Goal: Transaction & Acquisition: Purchase product/service

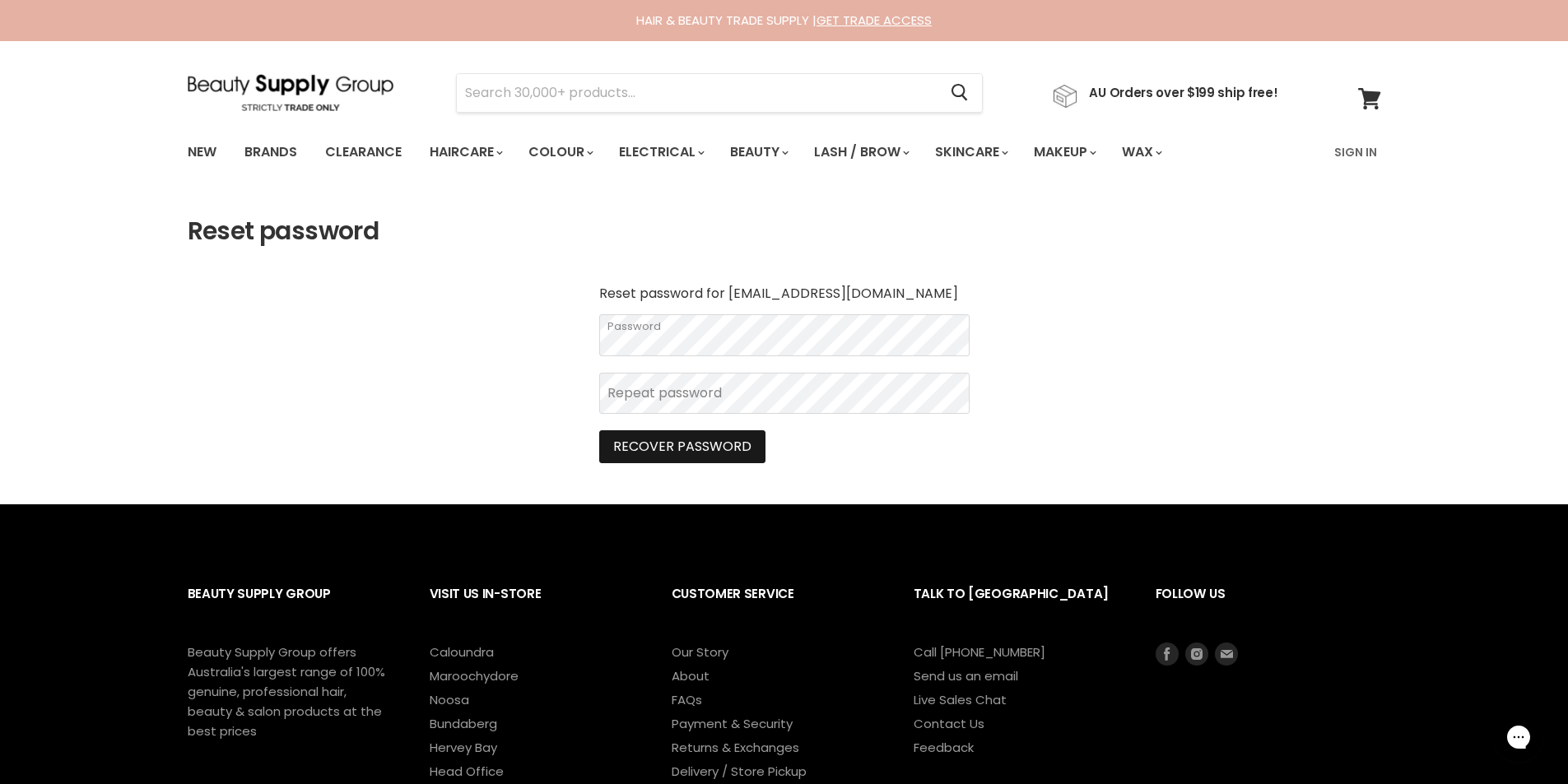
click at [674, 453] on button "Recover password" at bounding box center [683, 447] width 166 height 33
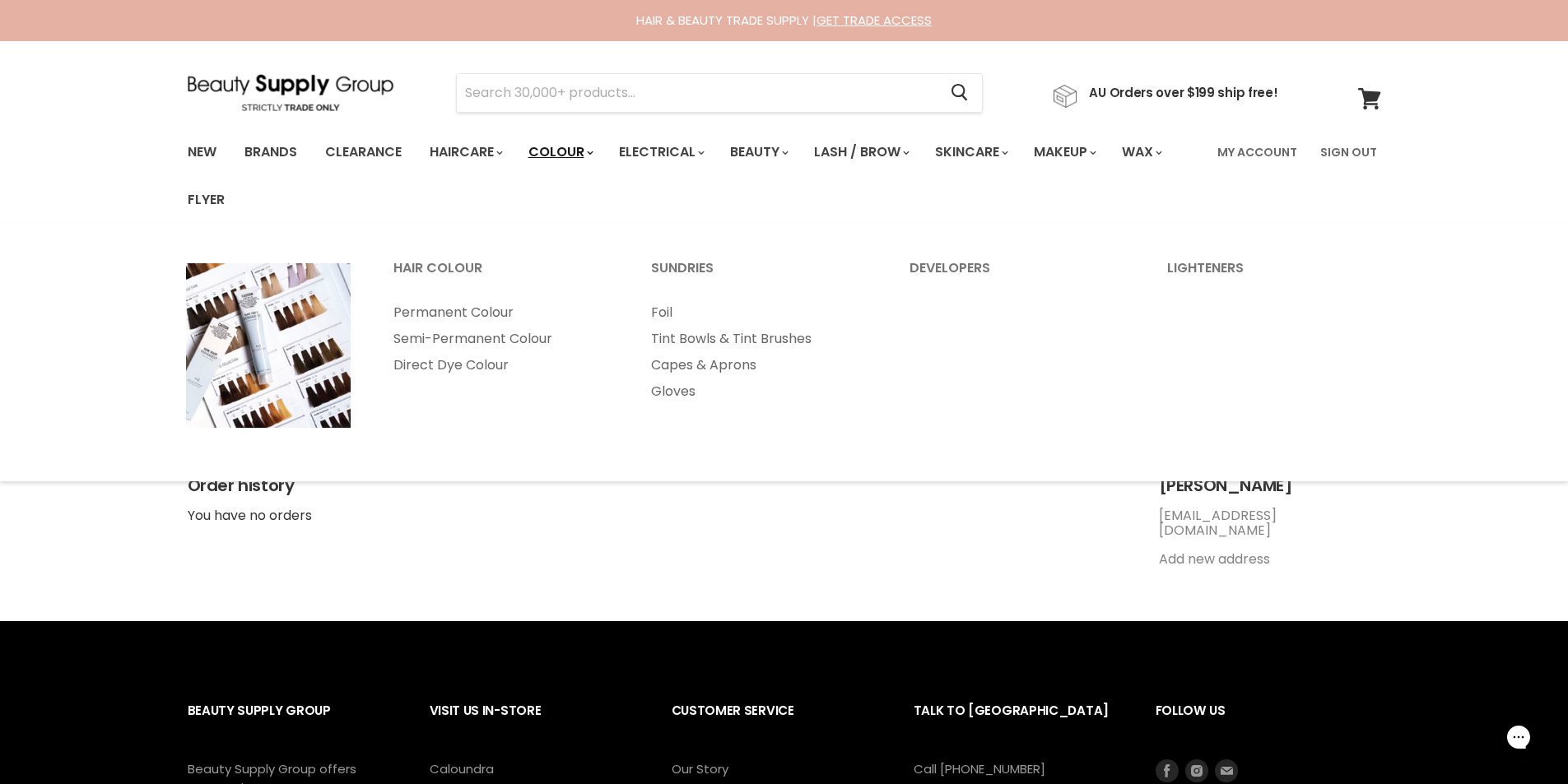
click at [569, 144] on link "Colour" at bounding box center [559, 152] width 87 height 34
click at [431, 314] on link "Permanent Colour" at bounding box center [500, 312] width 256 height 26
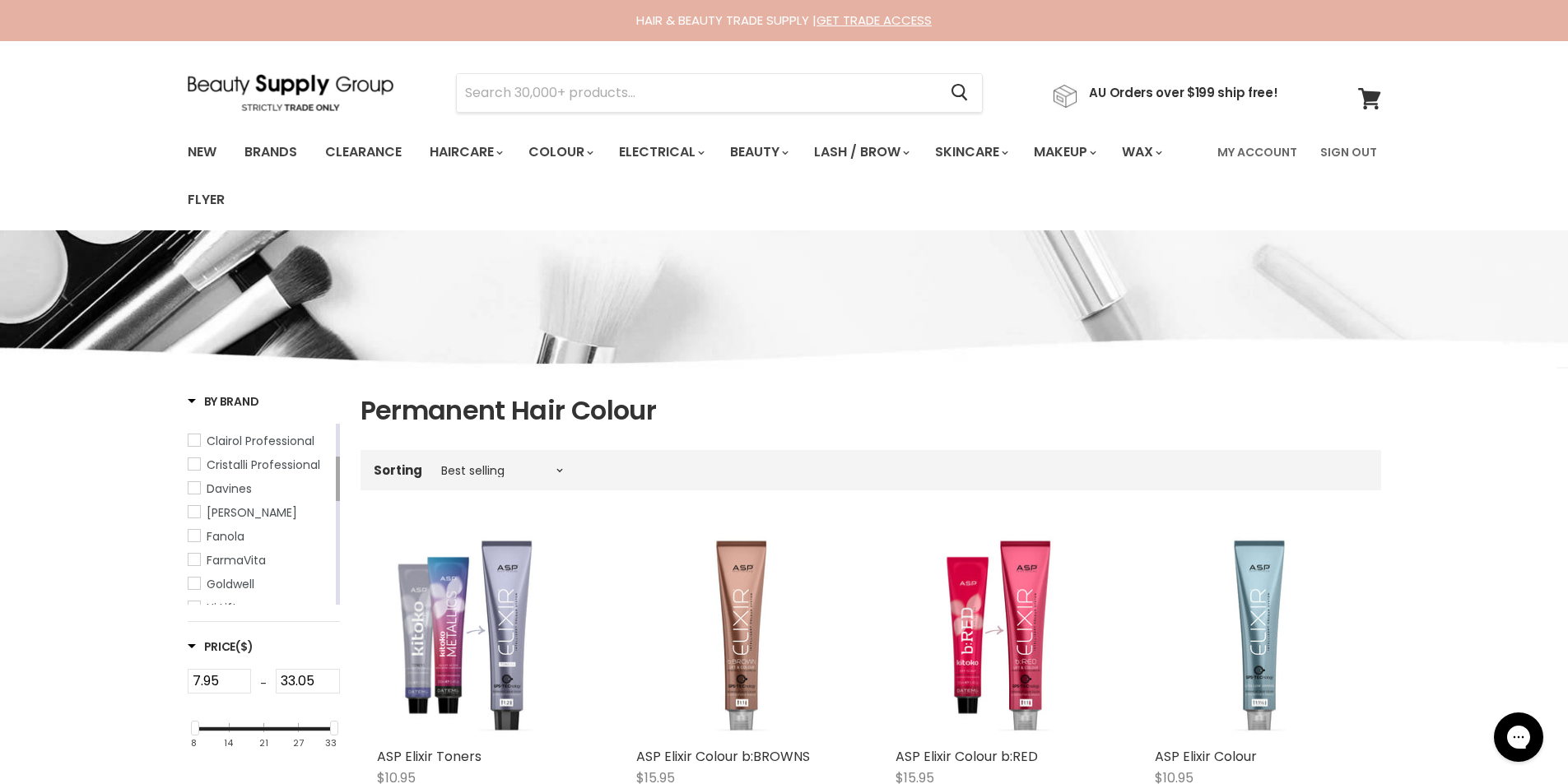
drag, startPoint x: 339, startPoint y: 456, endPoint x: 339, endPoint y: 491, distance: 35.0
click at [339, 491] on div "Main content" at bounding box center [338, 478] width 4 height 44
click at [191, 508] on span "De Lorenzo" at bounding box center [194, 505] width 12 height 12
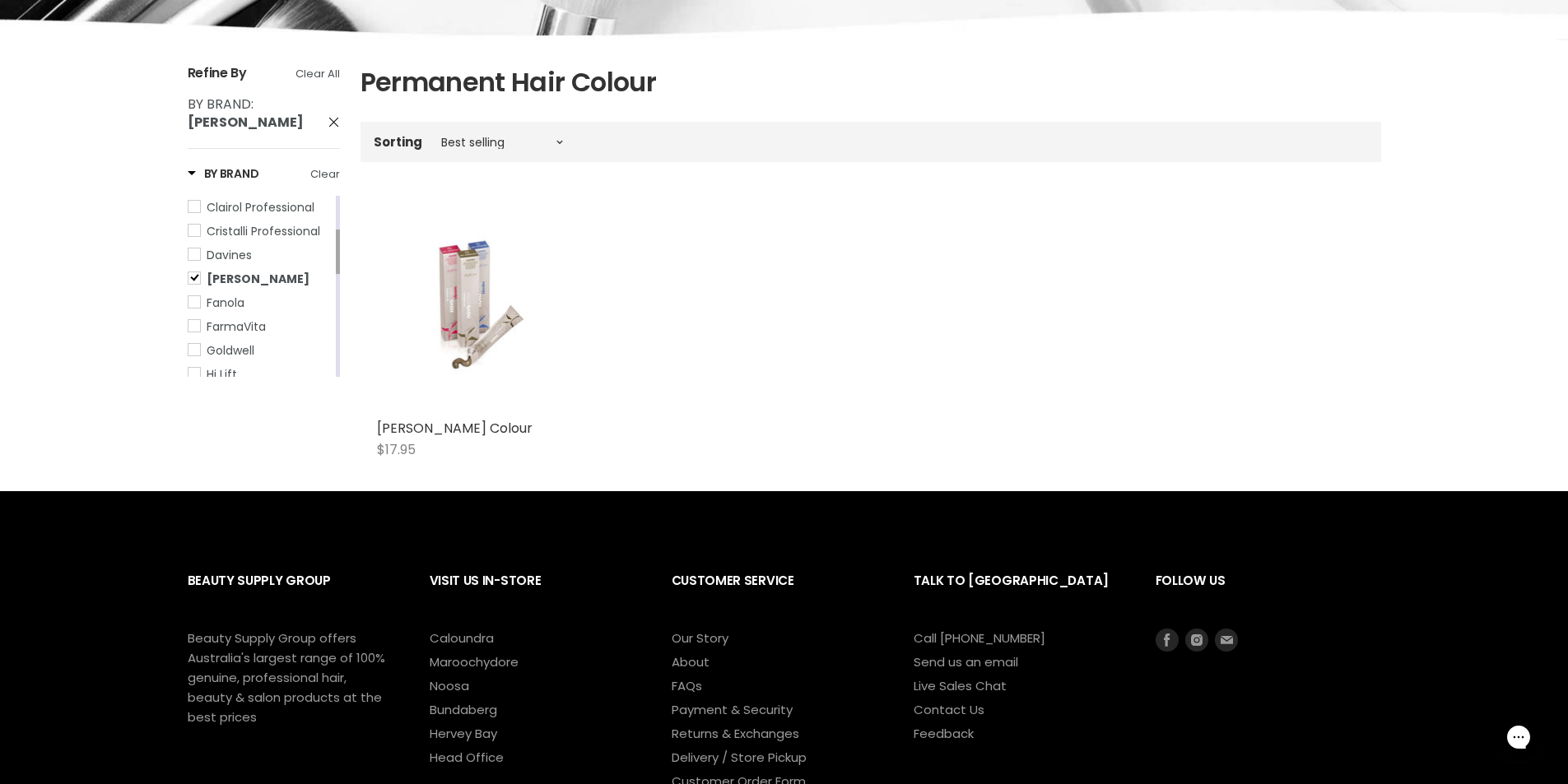
scroll to position [329, 0]
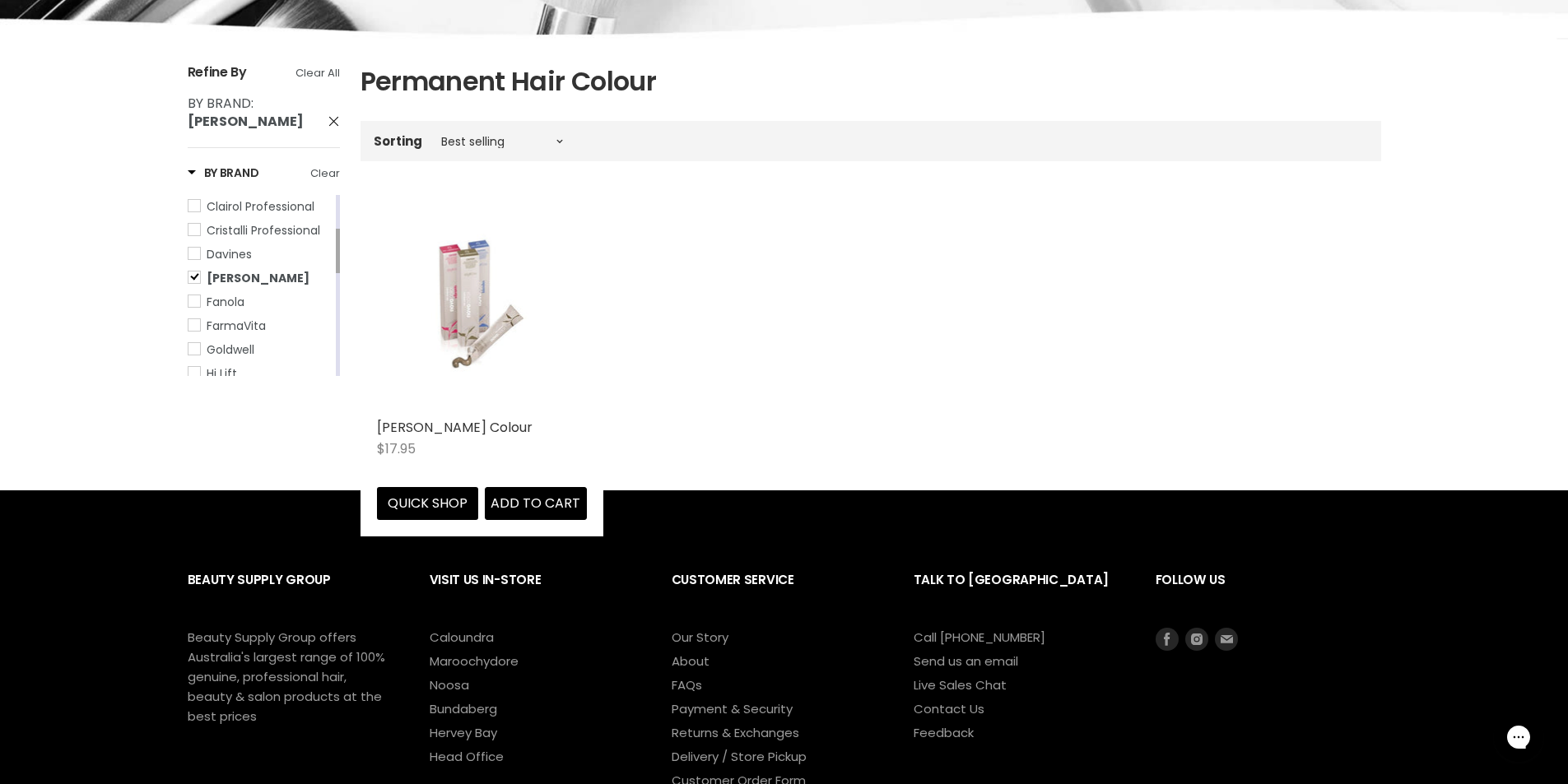
click at [496, 369] on img "Main content" at bounding box center [481, 305] width 140 height 209
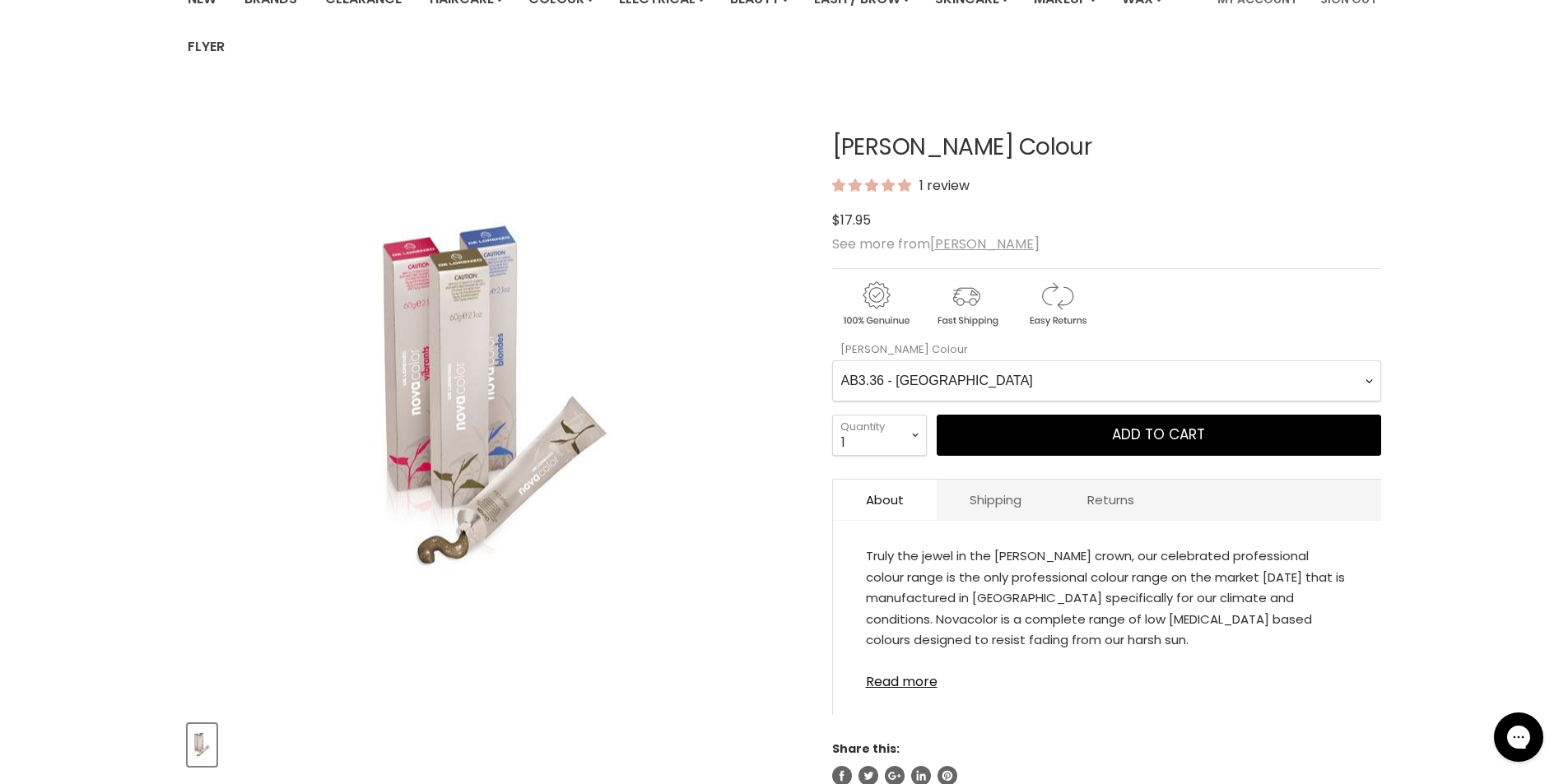
scroll to position [164, 0]
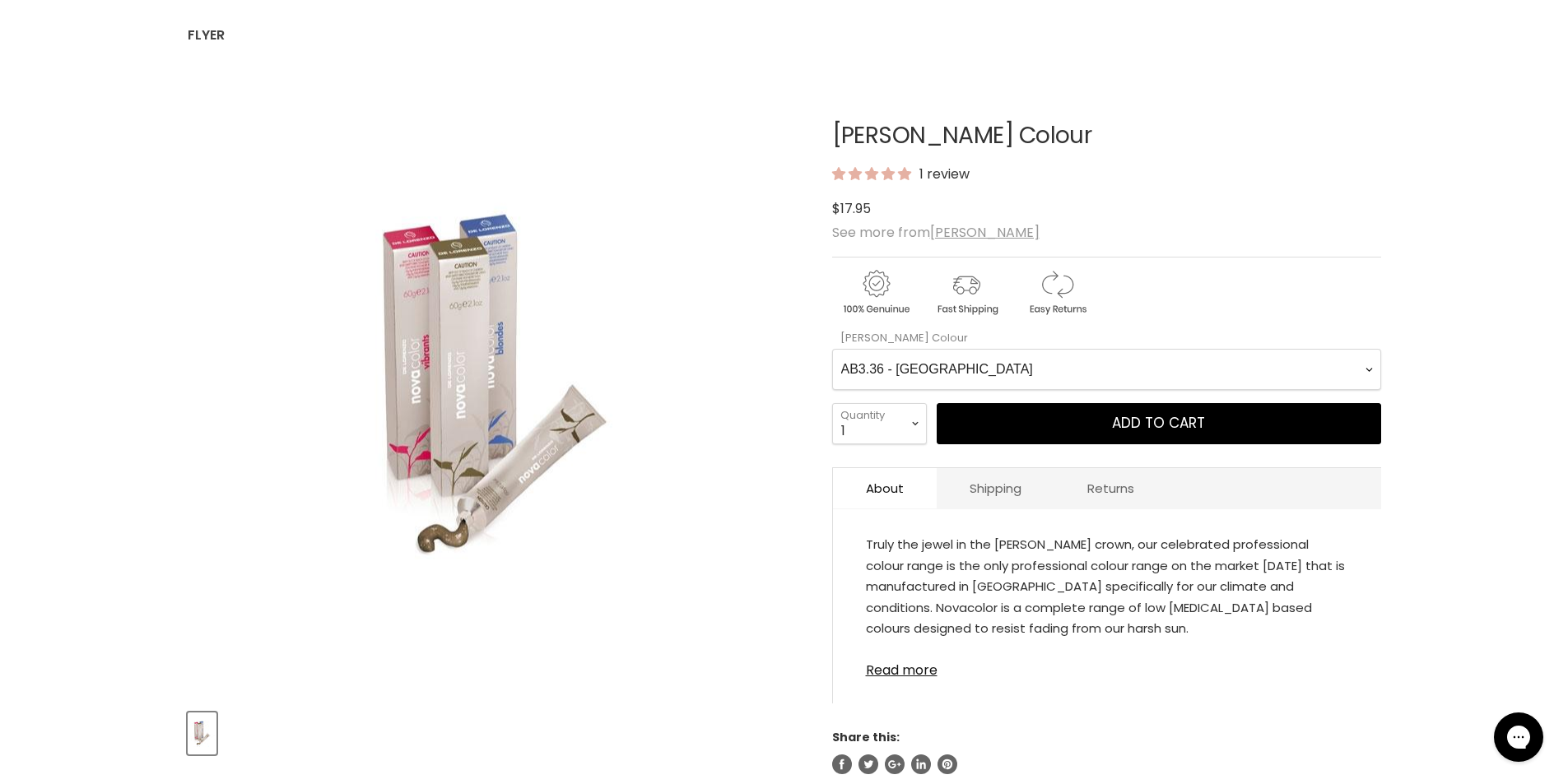
click at [916, 371] on Colour-0-0 "AB3.36 - Auburn AB4.36 - Light Auburn AB5.36 - Dark Auburn Blonde AB6.36 - Medi…" at bounding box center [1107, 369] width 549 height 41
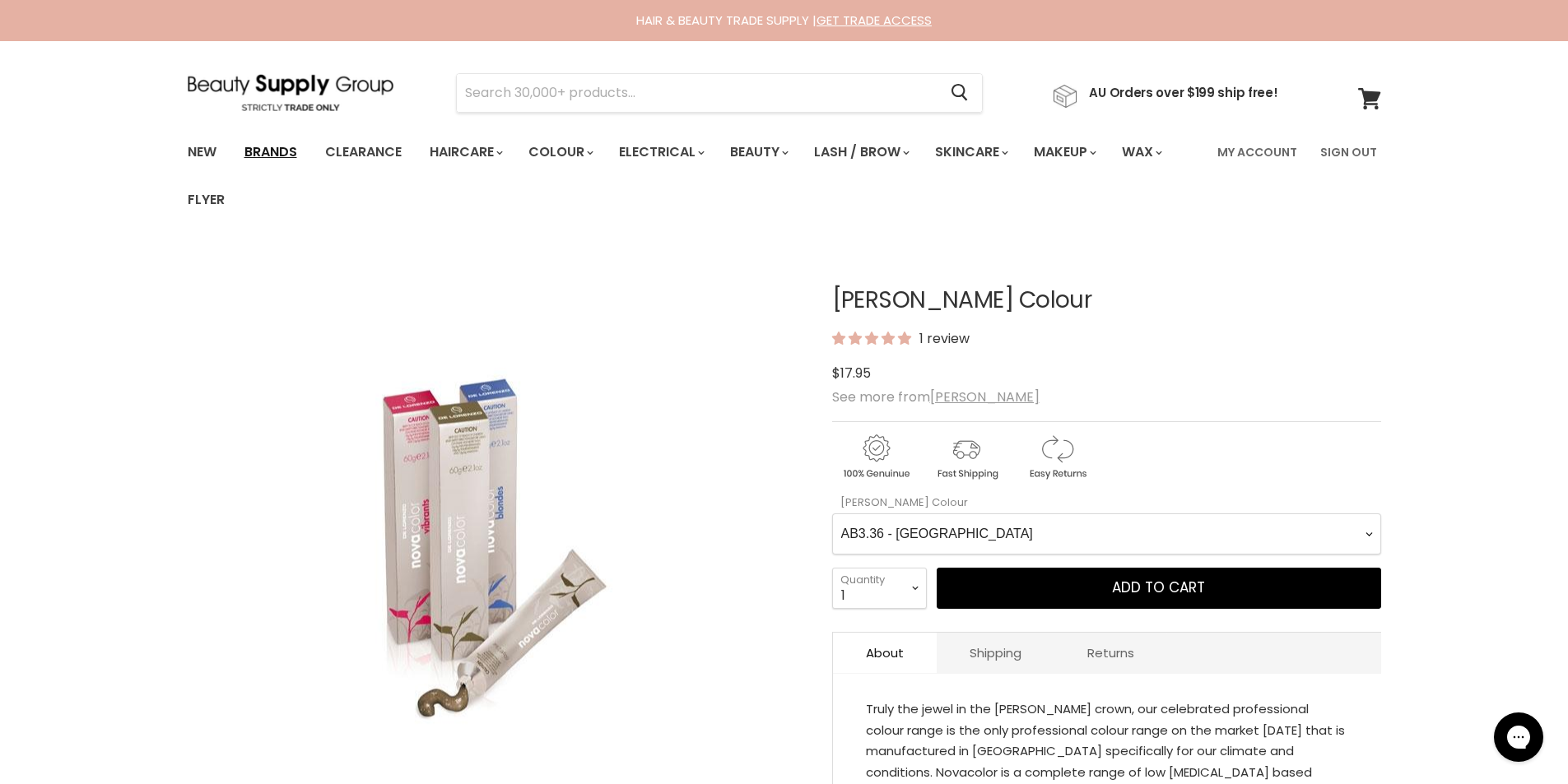
click at [279, 152] on link "Brands" at bounding box center [270, 152] width 77 height 34
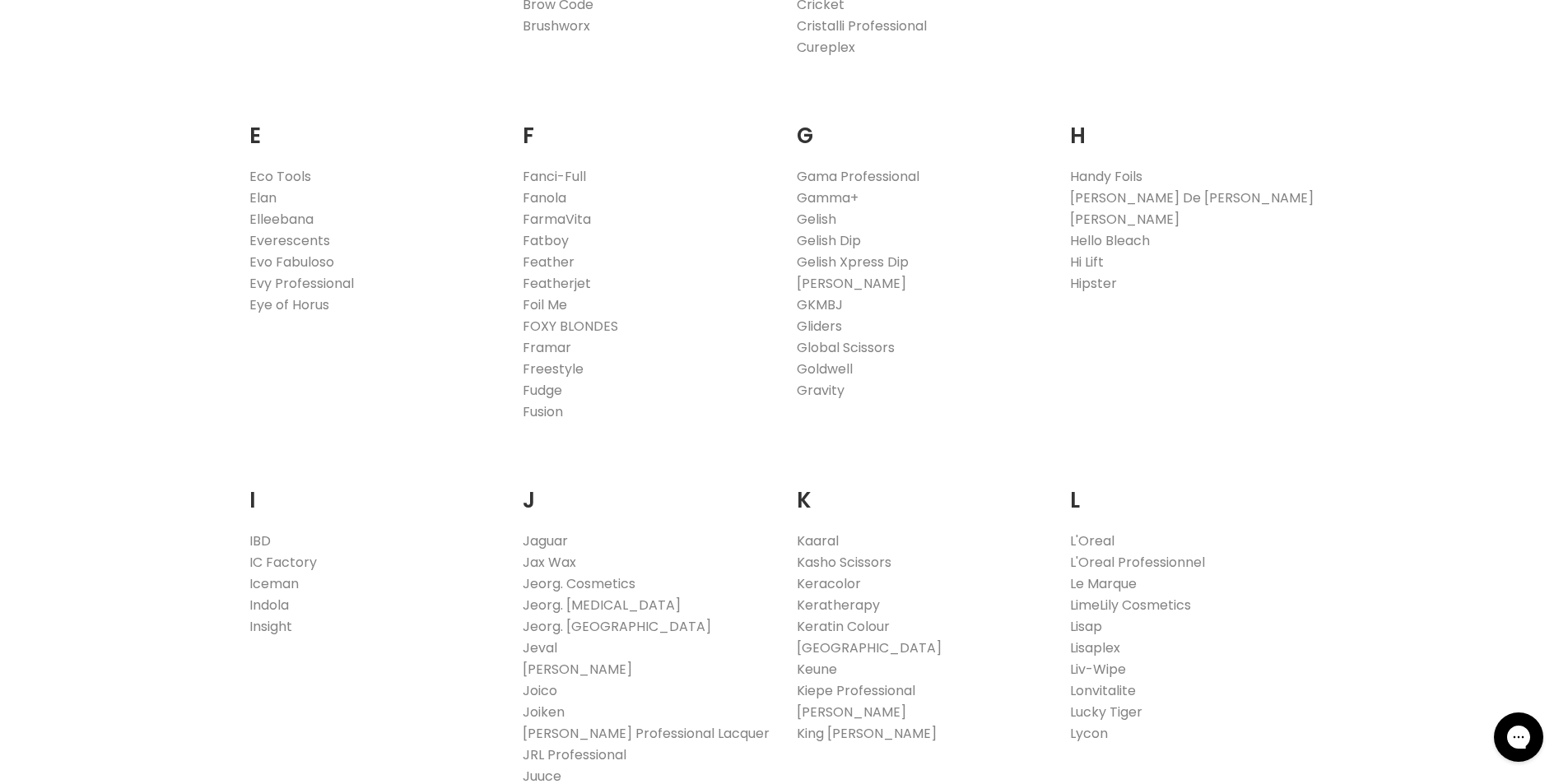
scroll to position [1399, 0]
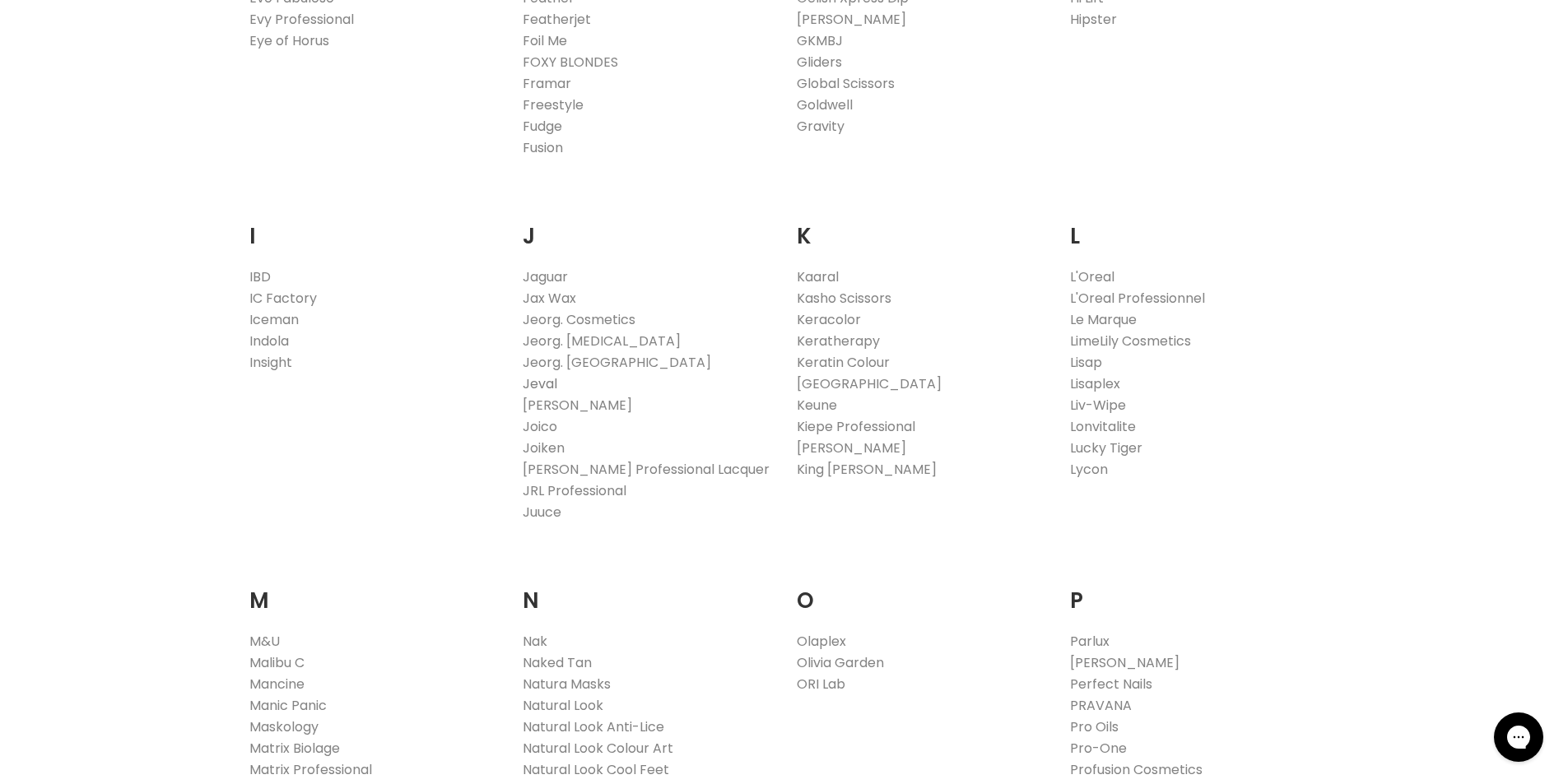
click at [549, 389] on link "Jeval" at bounding box center [540, 383] width 34 height 19
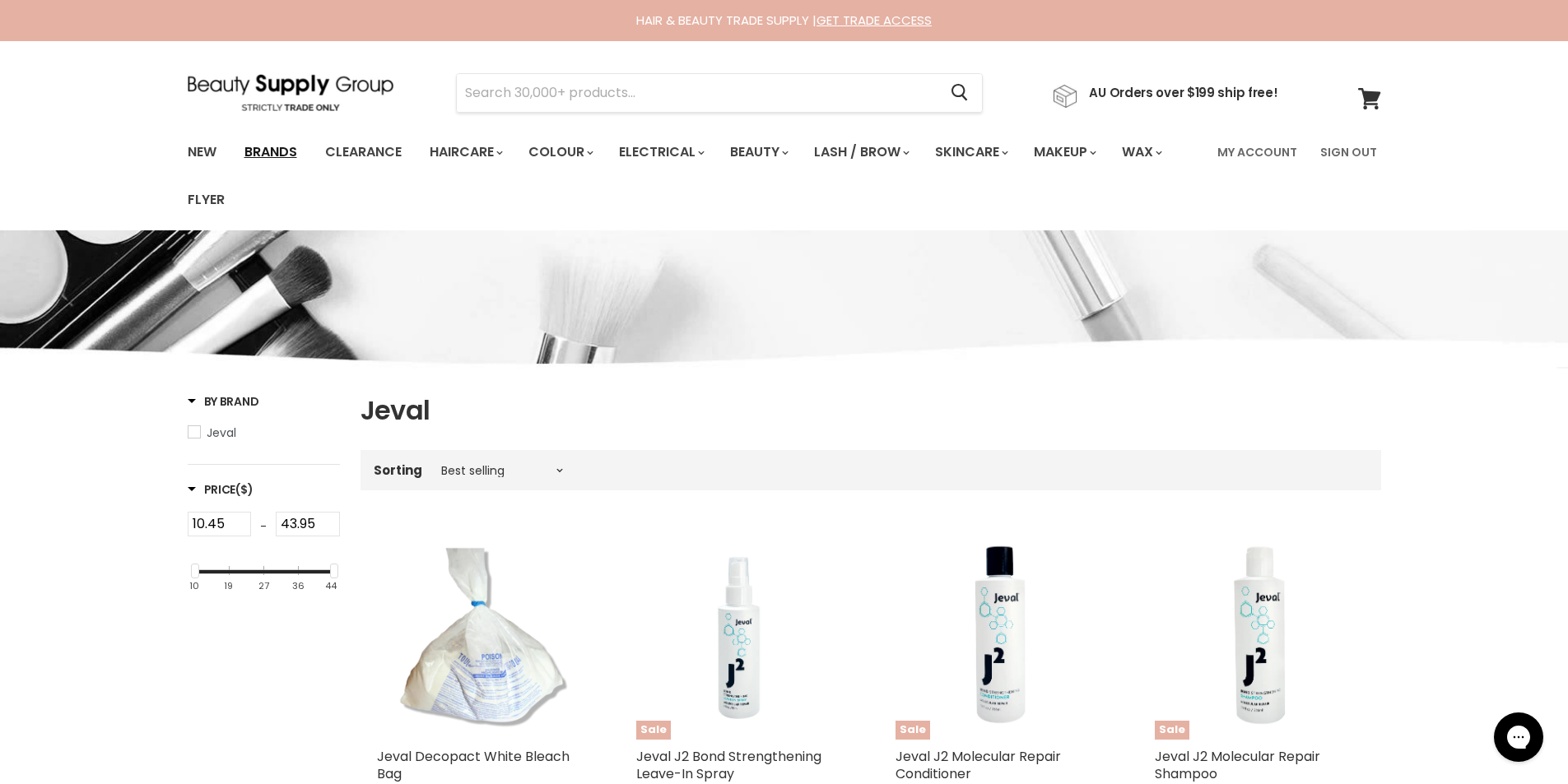
click at [271, 154] on link "Brands" at bounding box center [270, 152] width 77 height 34
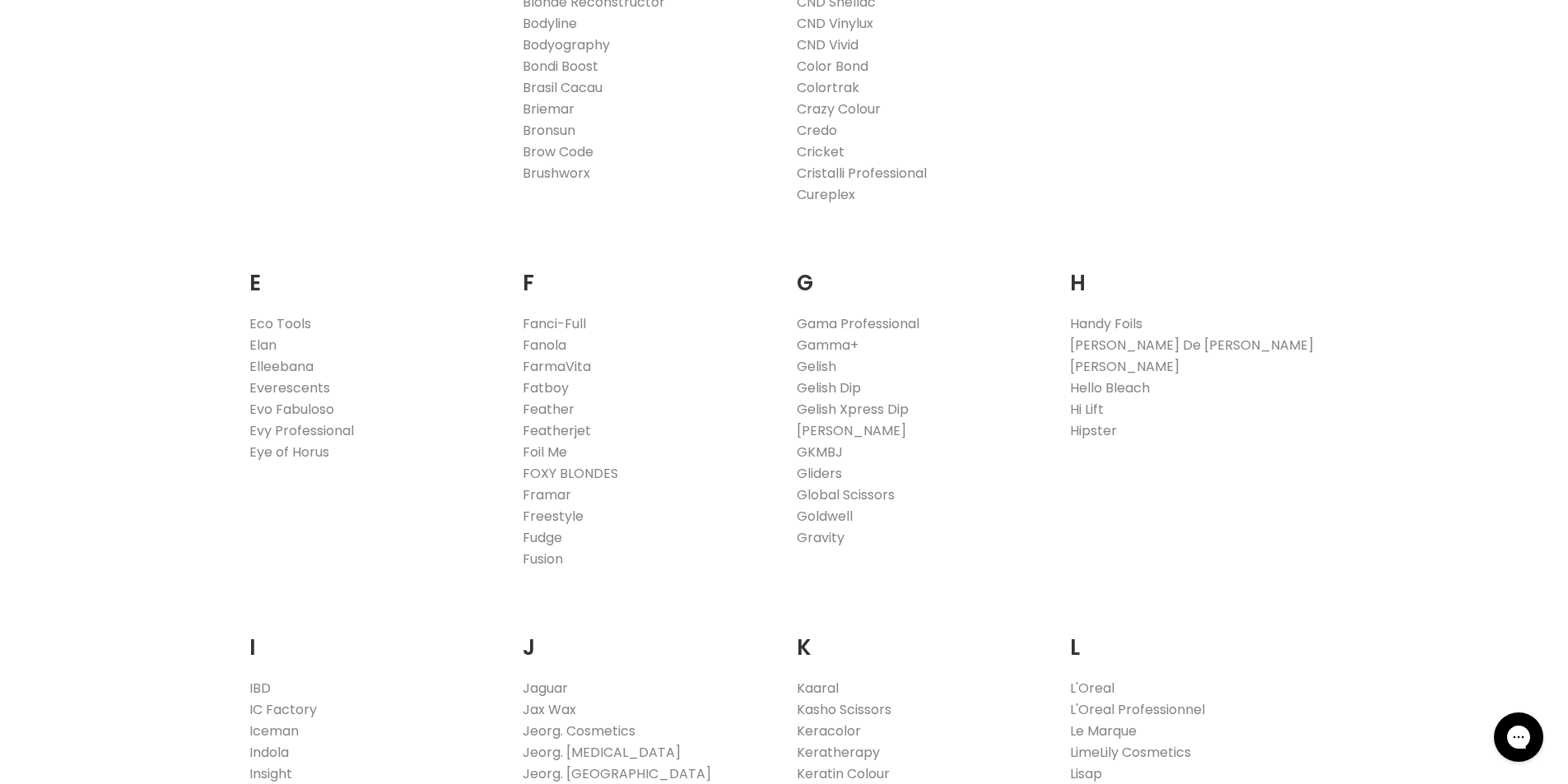
scroll to position [1316, 0]
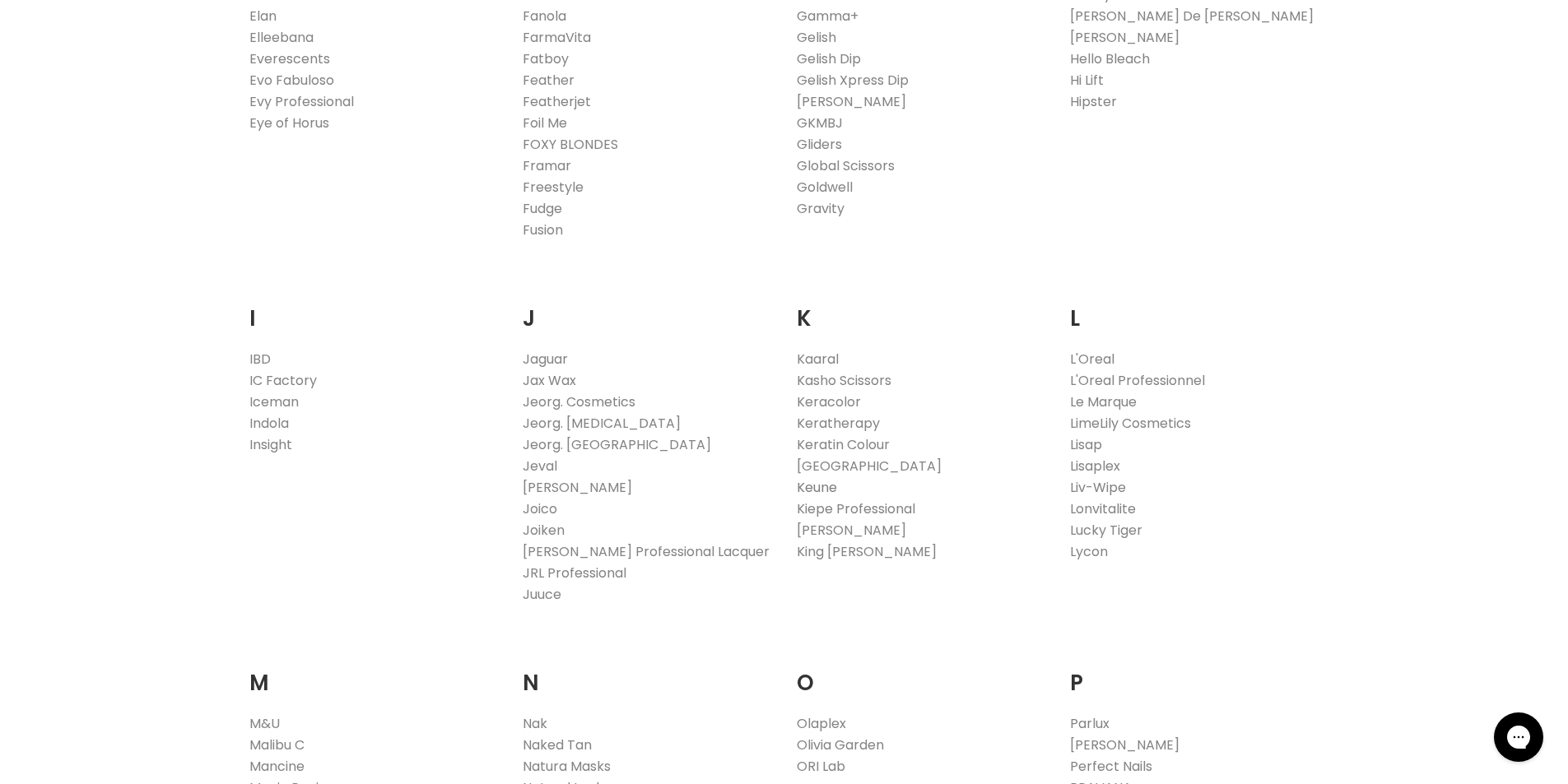
click at [806, 489] on link "Keune" at bounding box center [817, 486] width 40 height 19
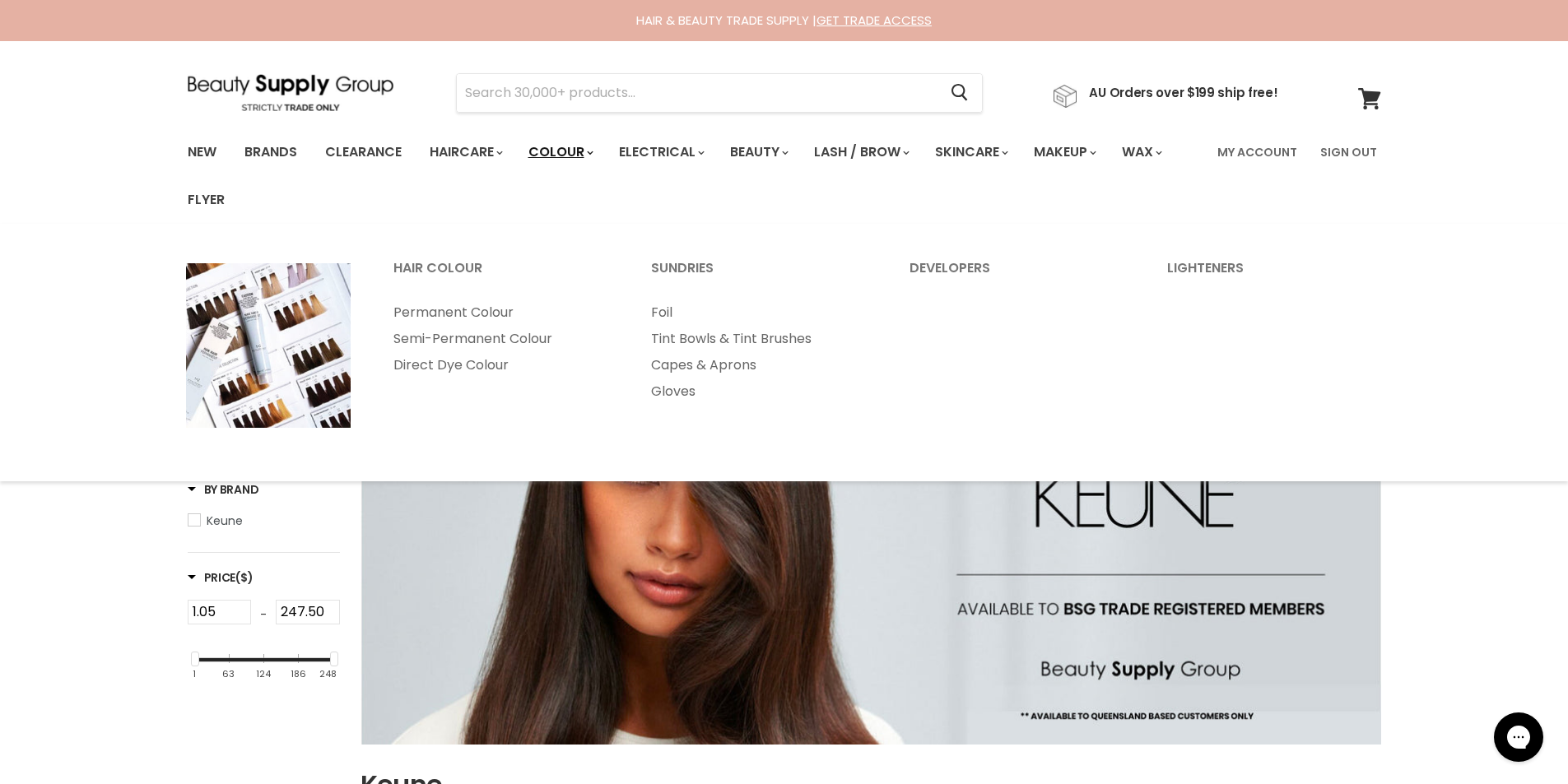
click at [575, 154] on link "Colour" at bounding box center [559, 152] width 87 height 34
click at [452, 314] on link "Permanent Colour" at bounding box center [500, 312] width 256 height 26
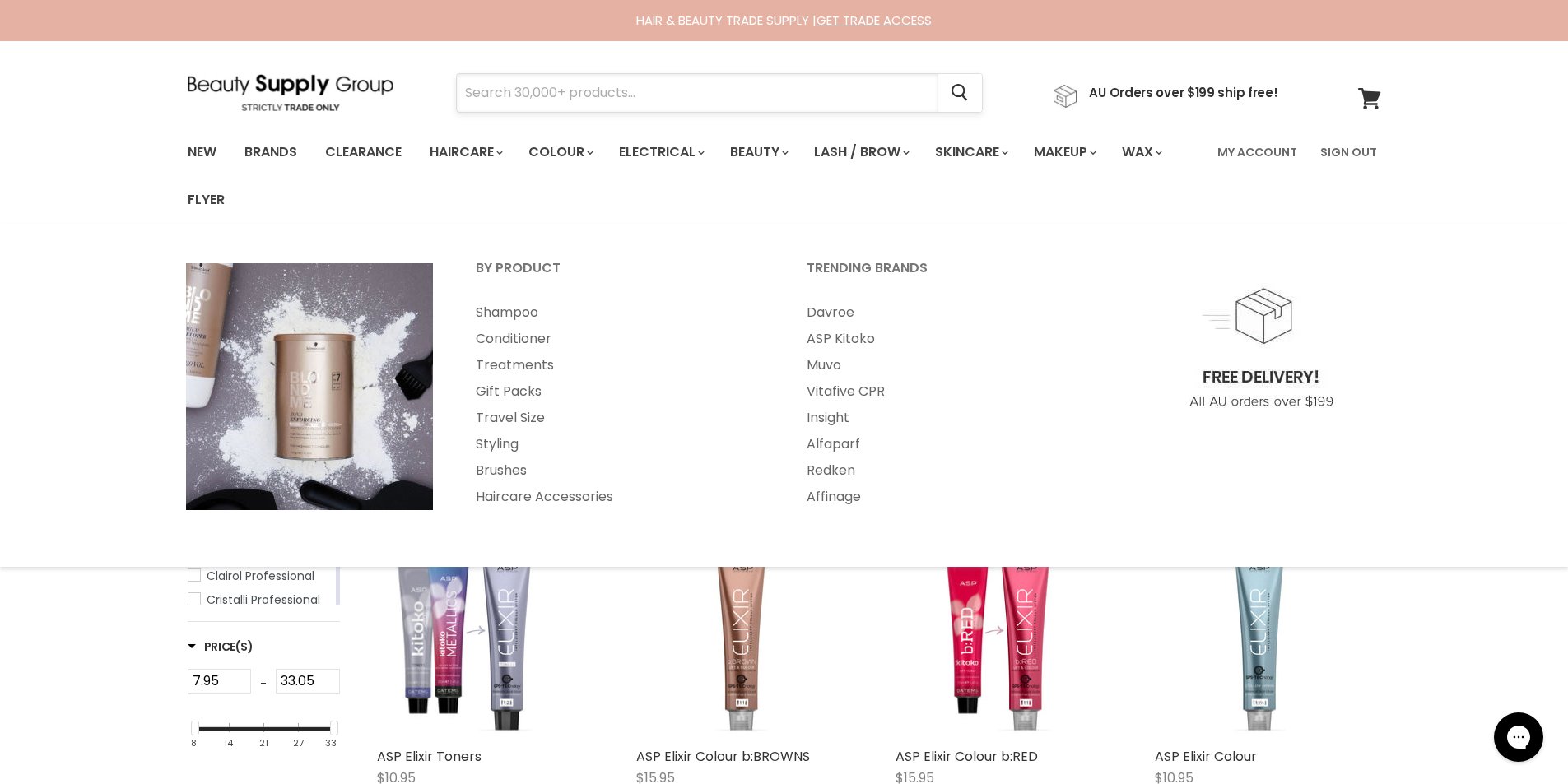
click at [534, 85] on input "Search" at bounding box center [697, 93] width 482 height 38
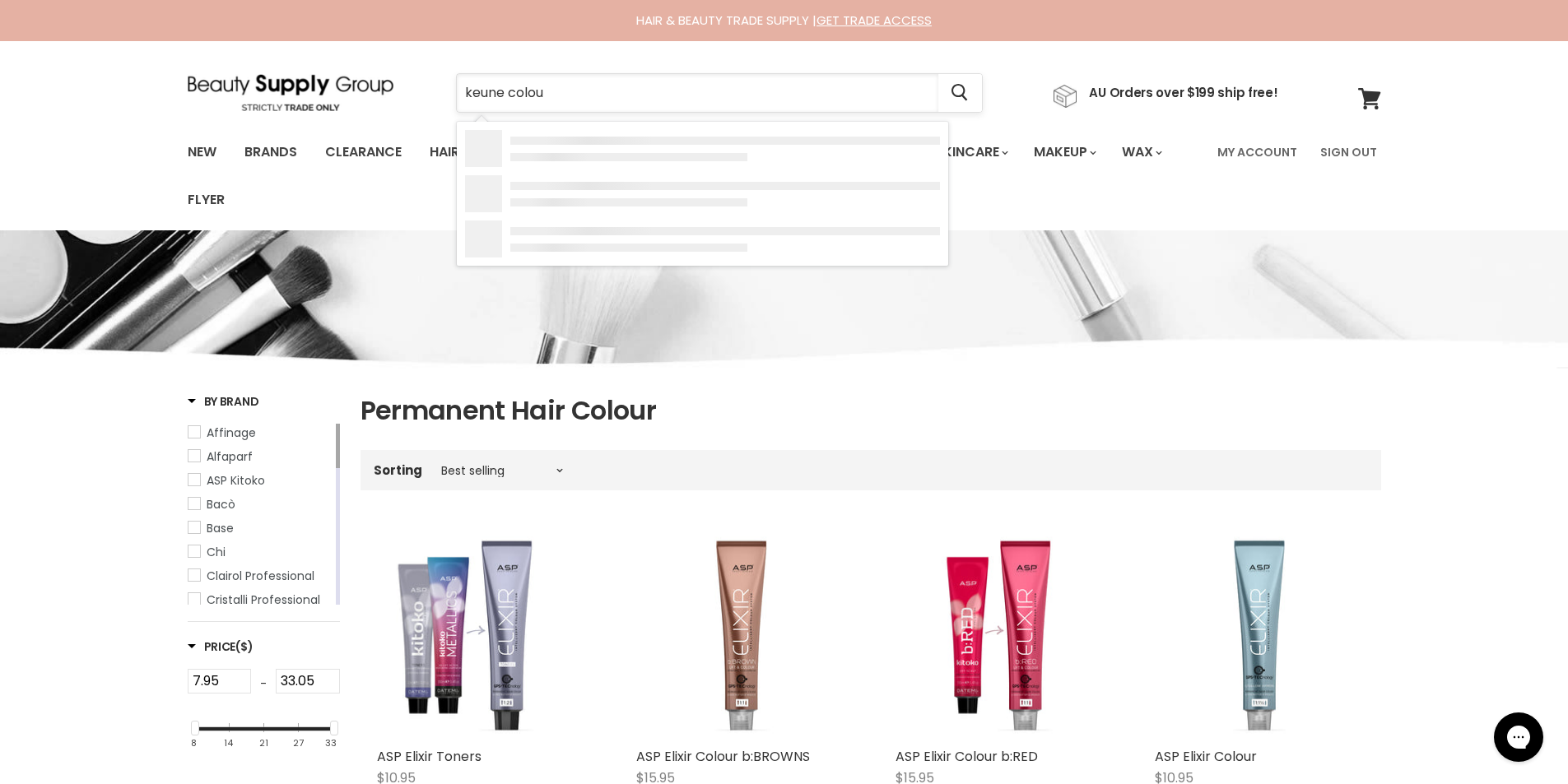
type input "keune colour"
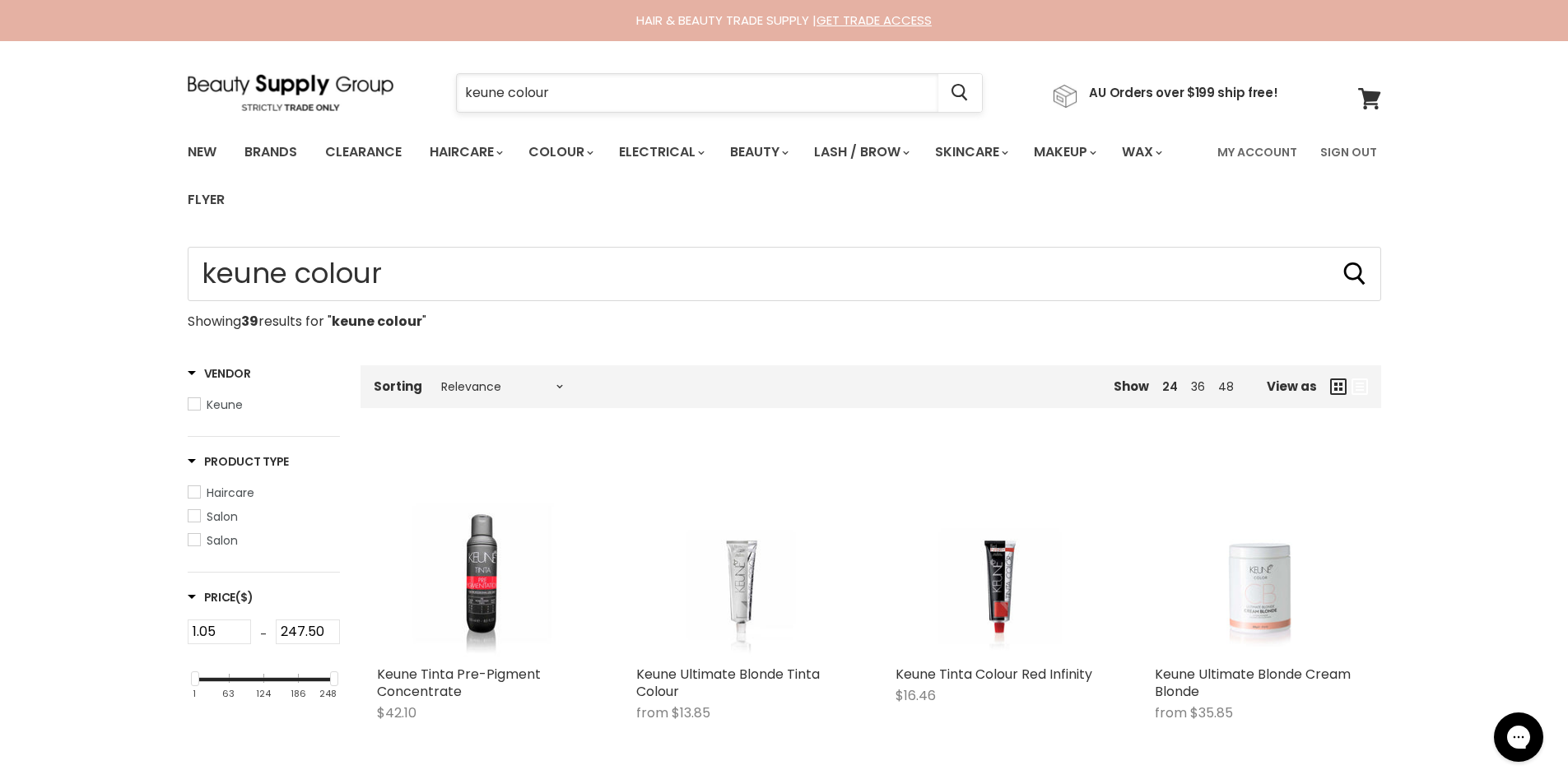
click at [504, 93] on input "keune colour" at bounding box center [697, 93] width 482 height 38
type input "[PERSON_NAME] colour"
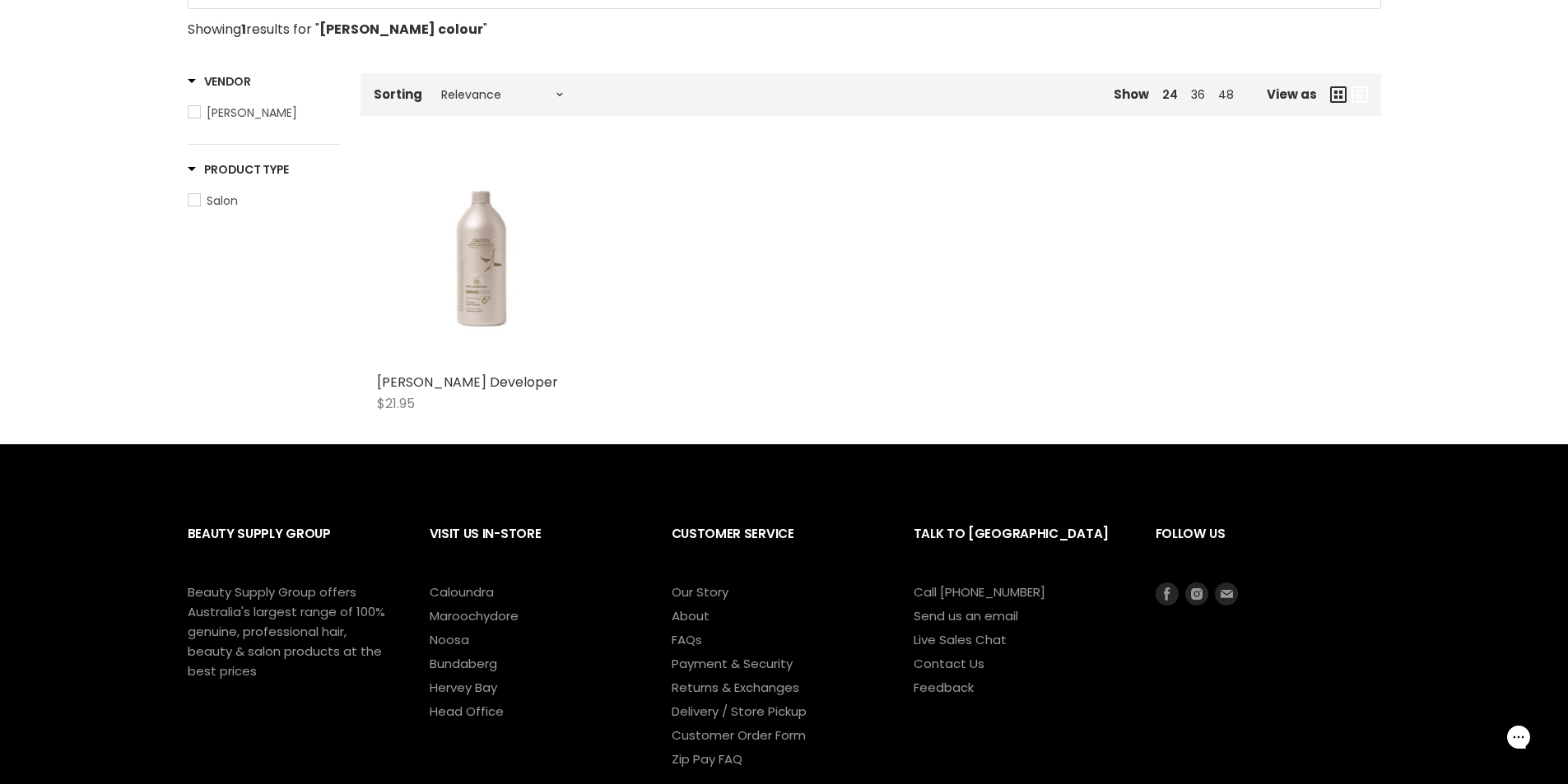
scroll to position [172, 0]
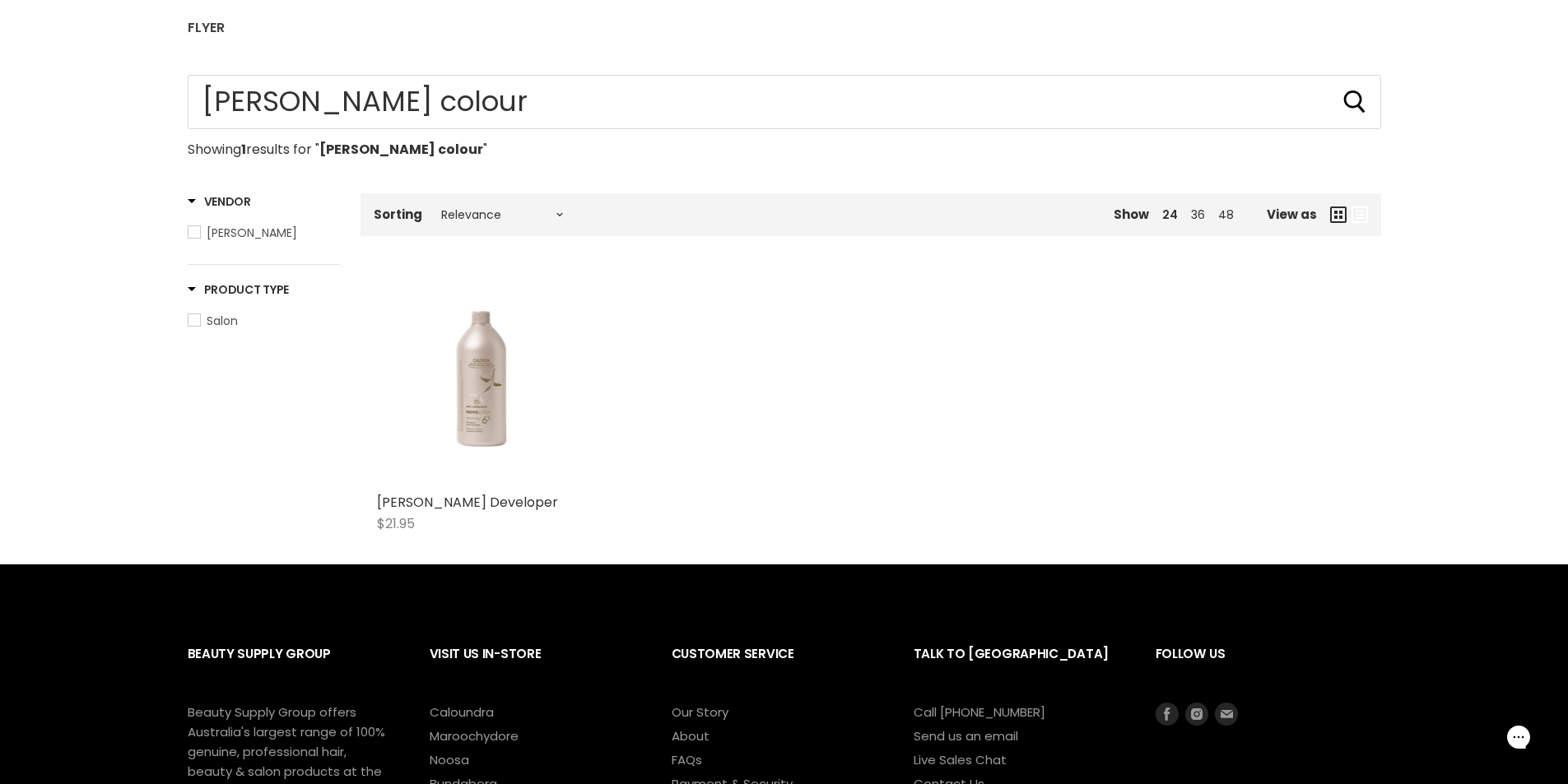
click at [197, 233] on span "De Lorenzo" at bounding box center [194, 232] width 12 height 12
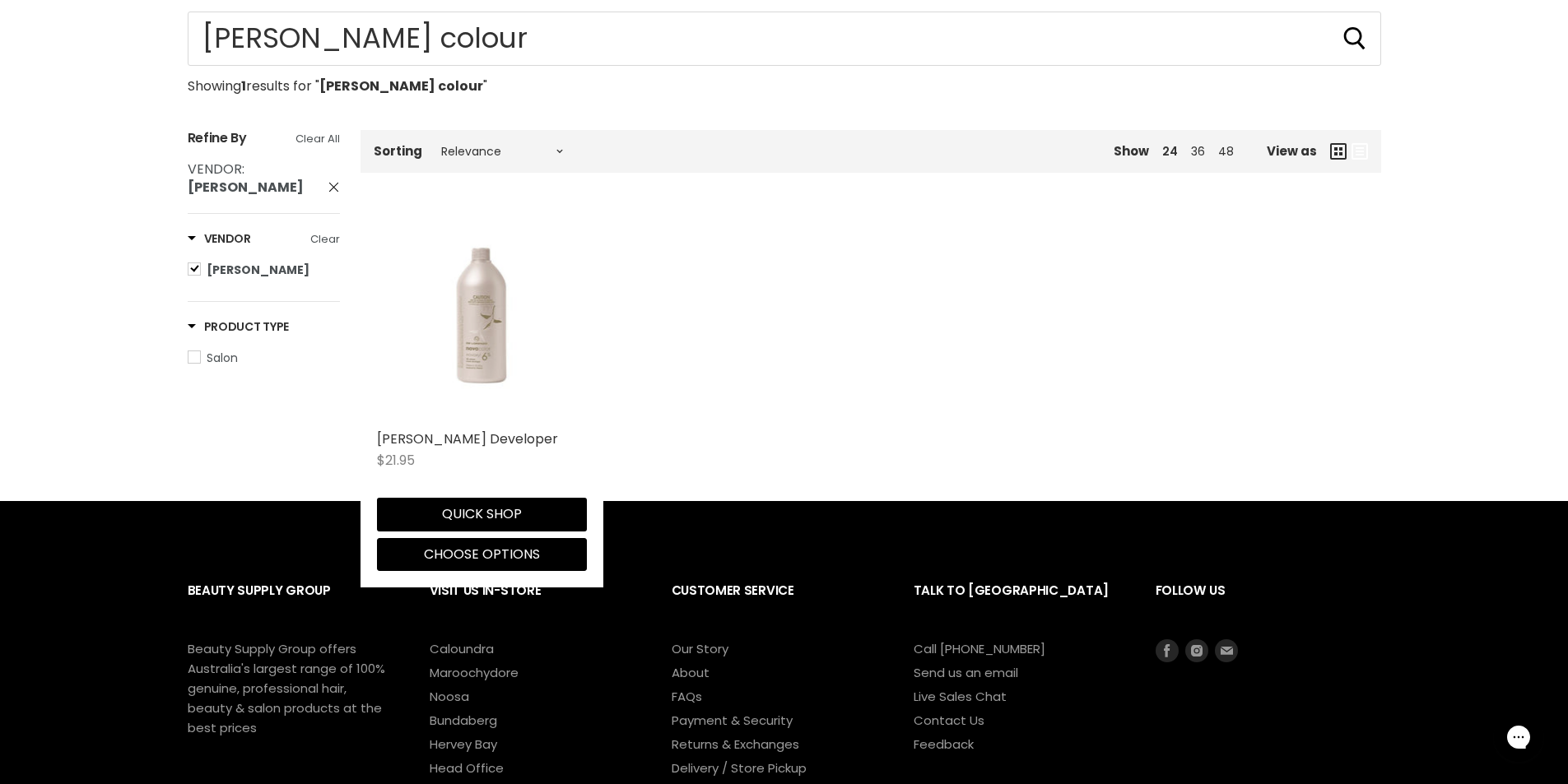
scroll to position [8, 0]
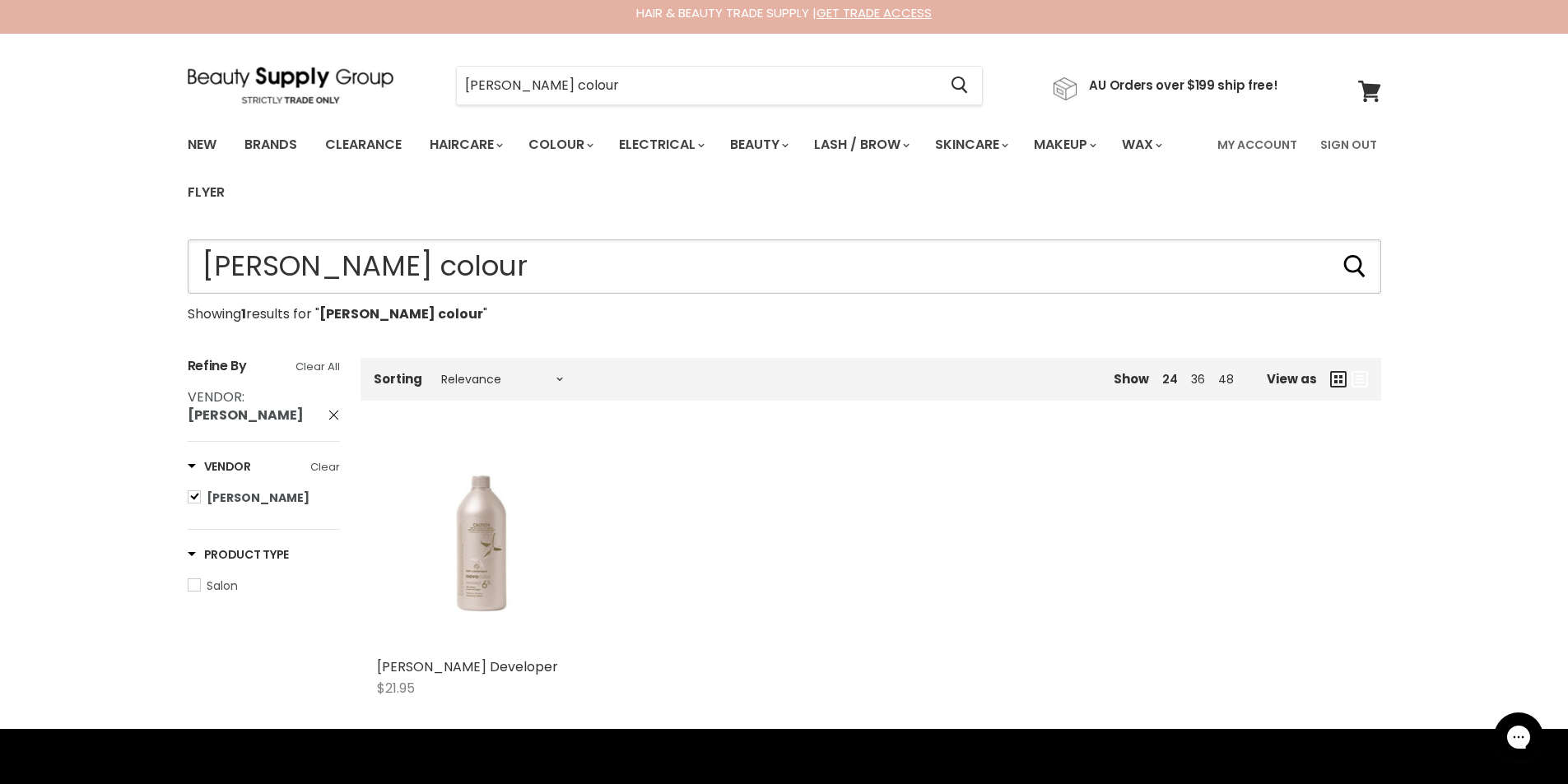
click at [494, 266] on input "[PERSON_NAME] colour" at bounding box center [784, 266] width 1194 height 54
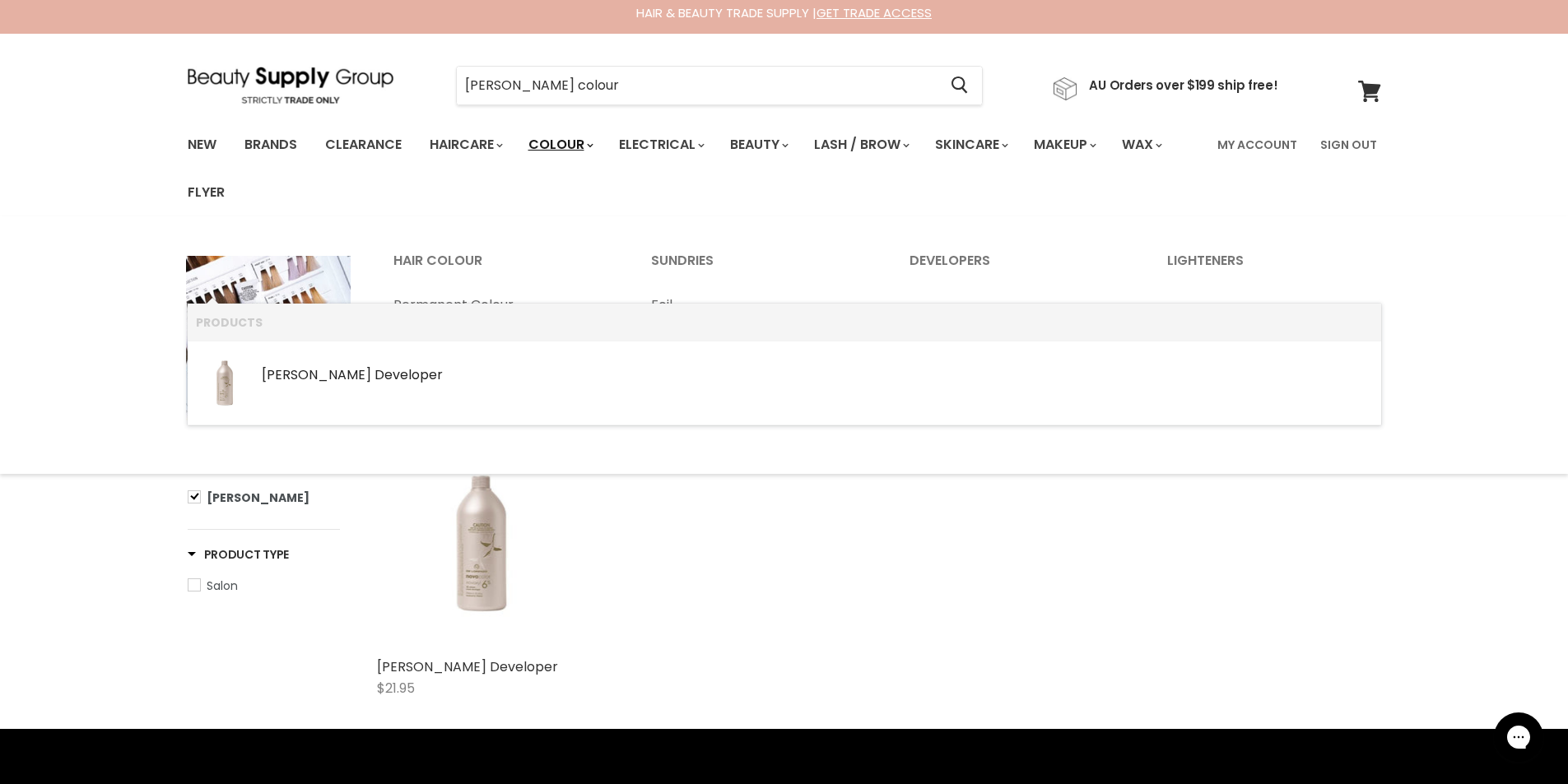
click at [590, 141] on link "Colour" at bounding box center [559, 144] width 87 height 34
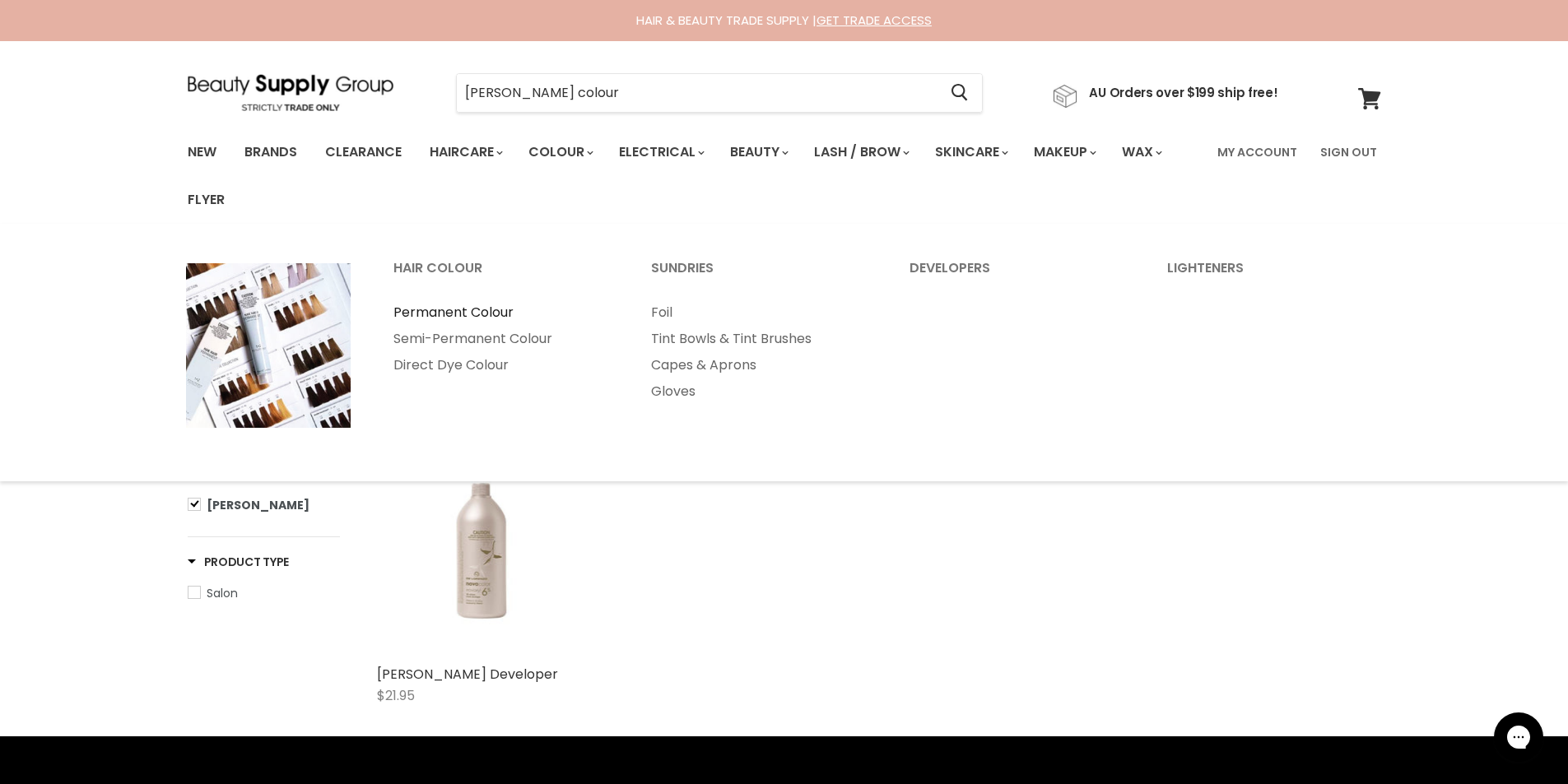
click at [451, 312] on link "Permanent Colour" at bounding box center [500, 312] width 256 height 26
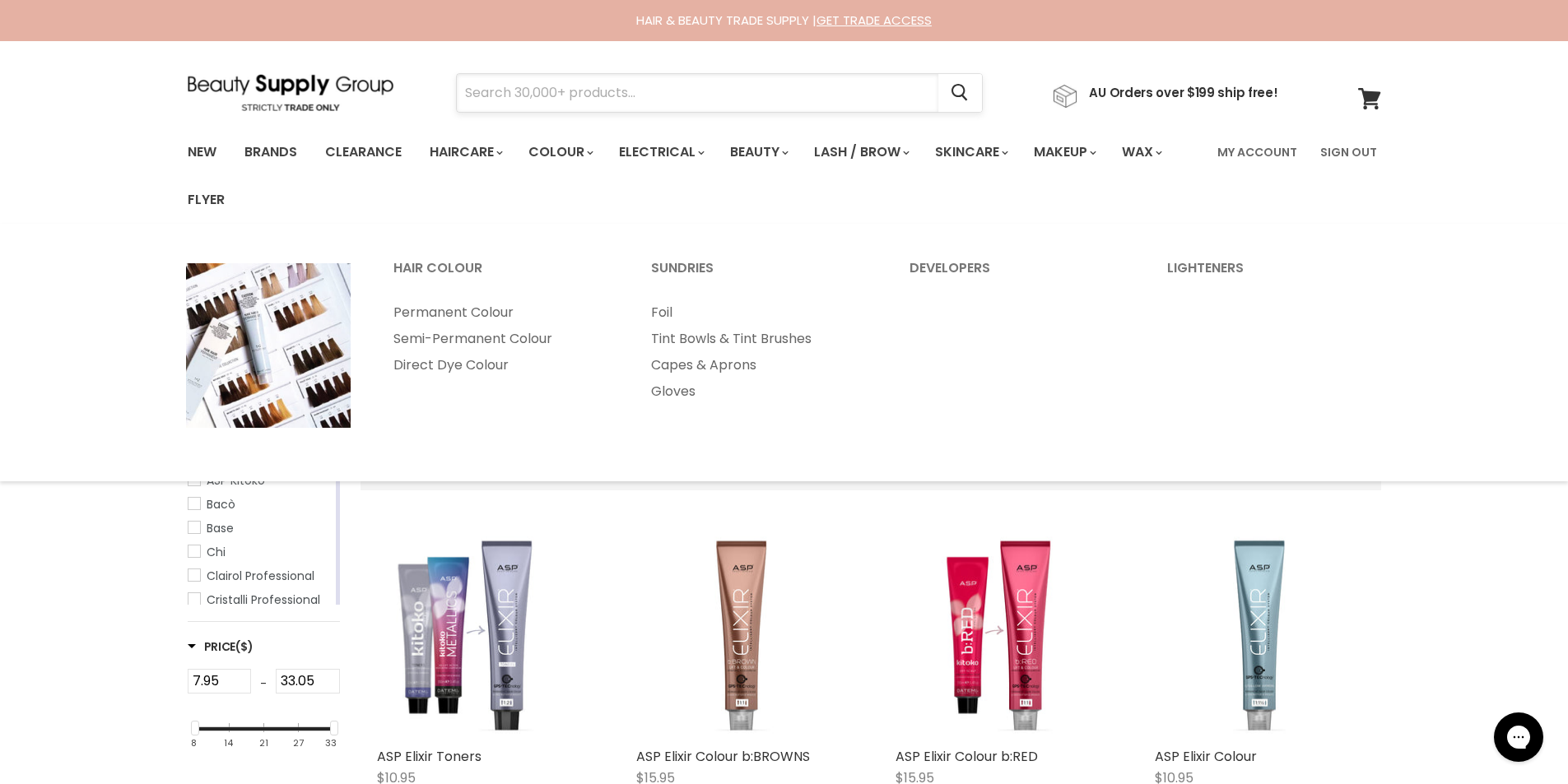
click at [509, 101] on input "Search" at bounding box center [697, 93] width 482 height 38
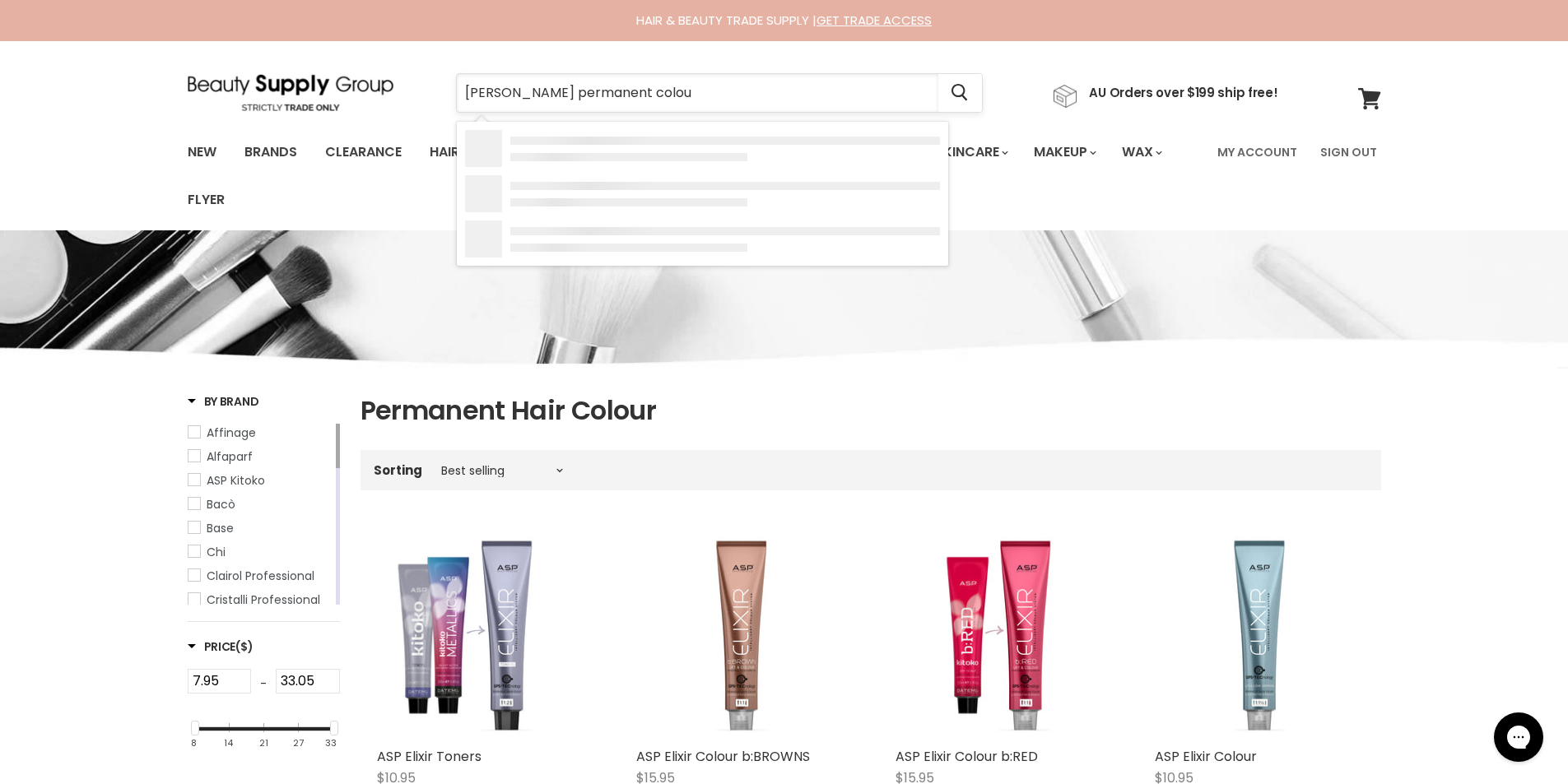
type input "delorenzo permanent colour"
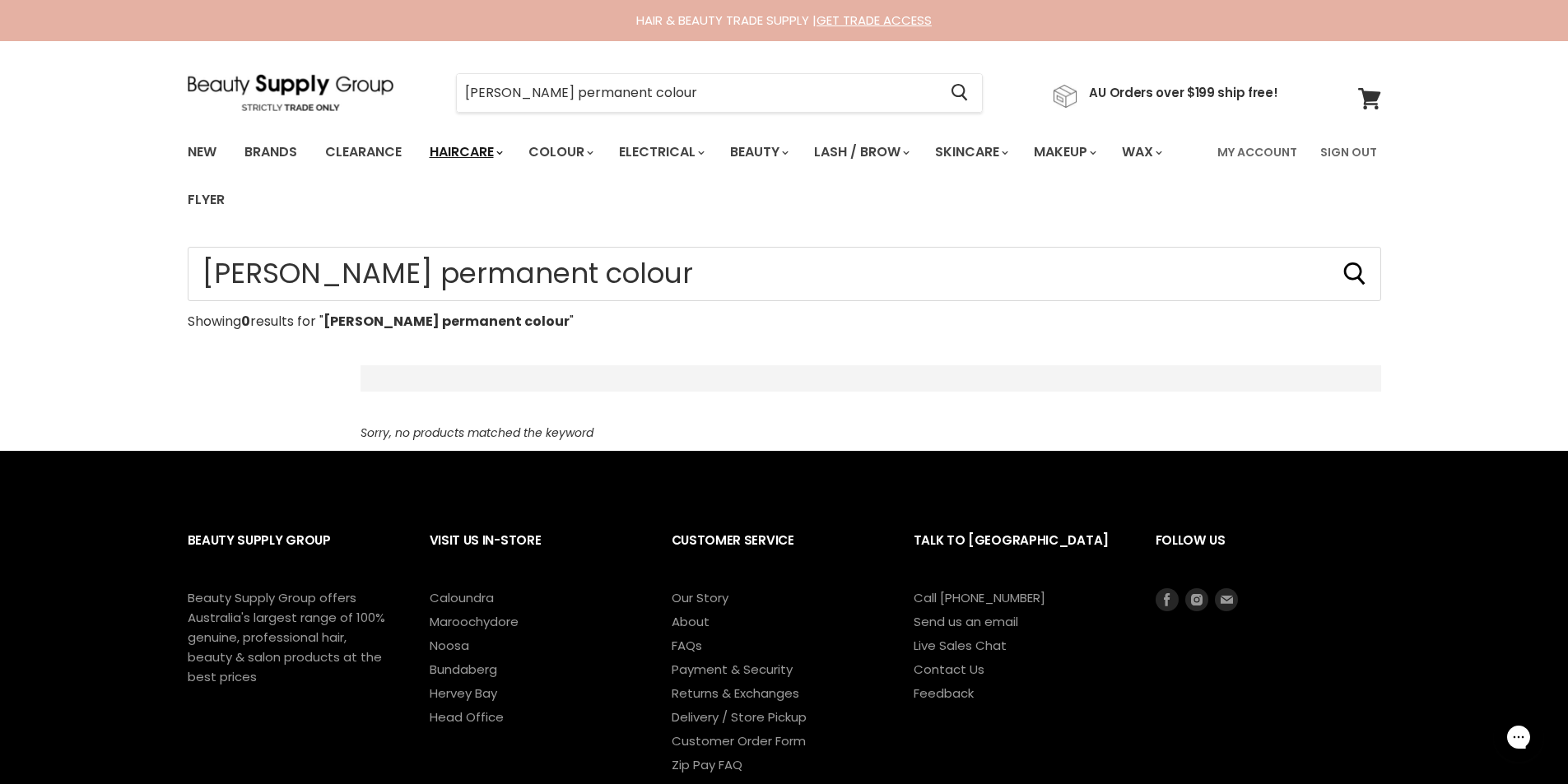
click at [460, 156] on link "Haircare" at bounding box center [464, 152] width 95 height 34
click at [298, 148] on link "Brands" at bounding box center [270, 152] width 77 height 34
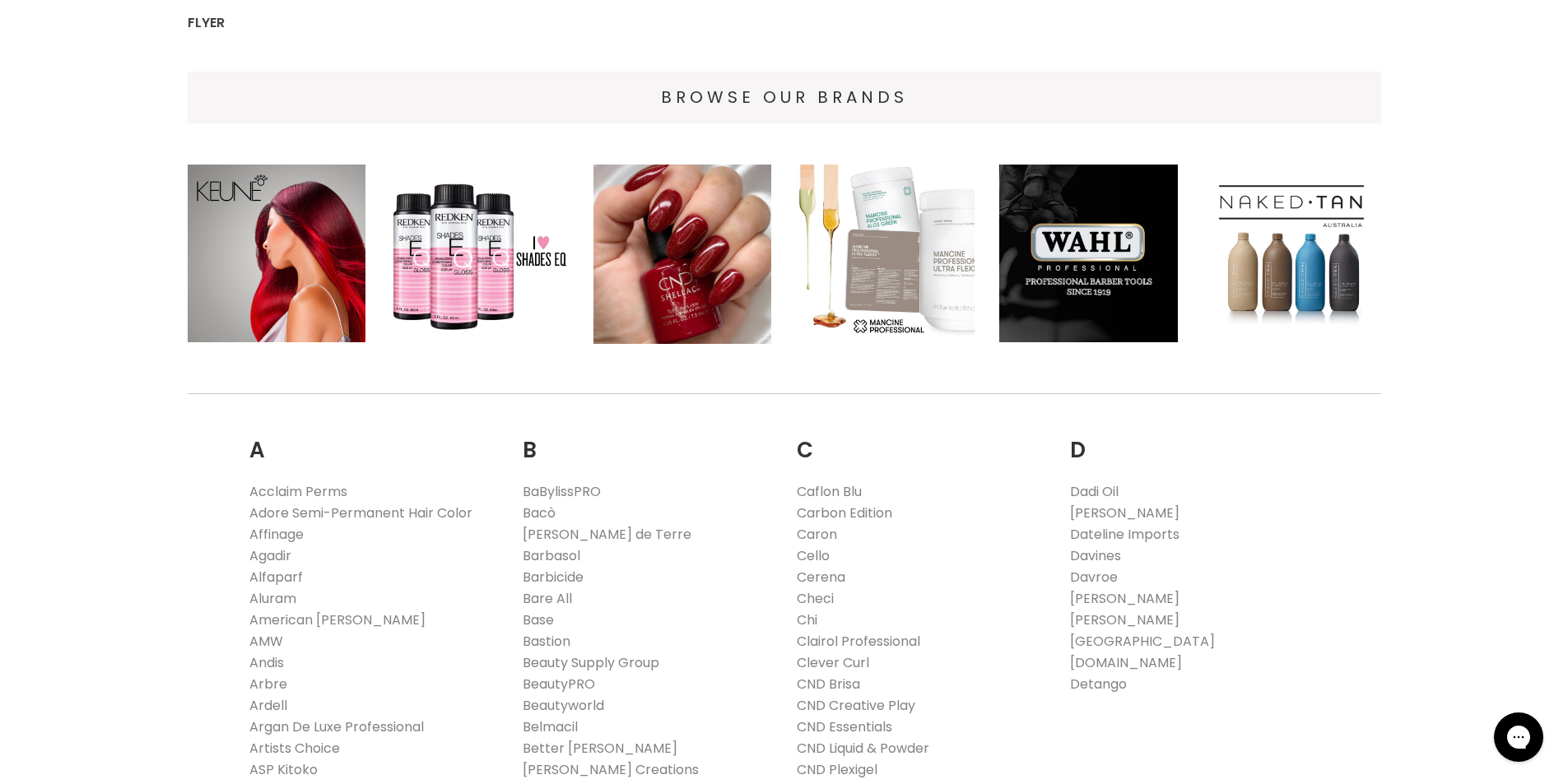
scroll to position [329, 0]
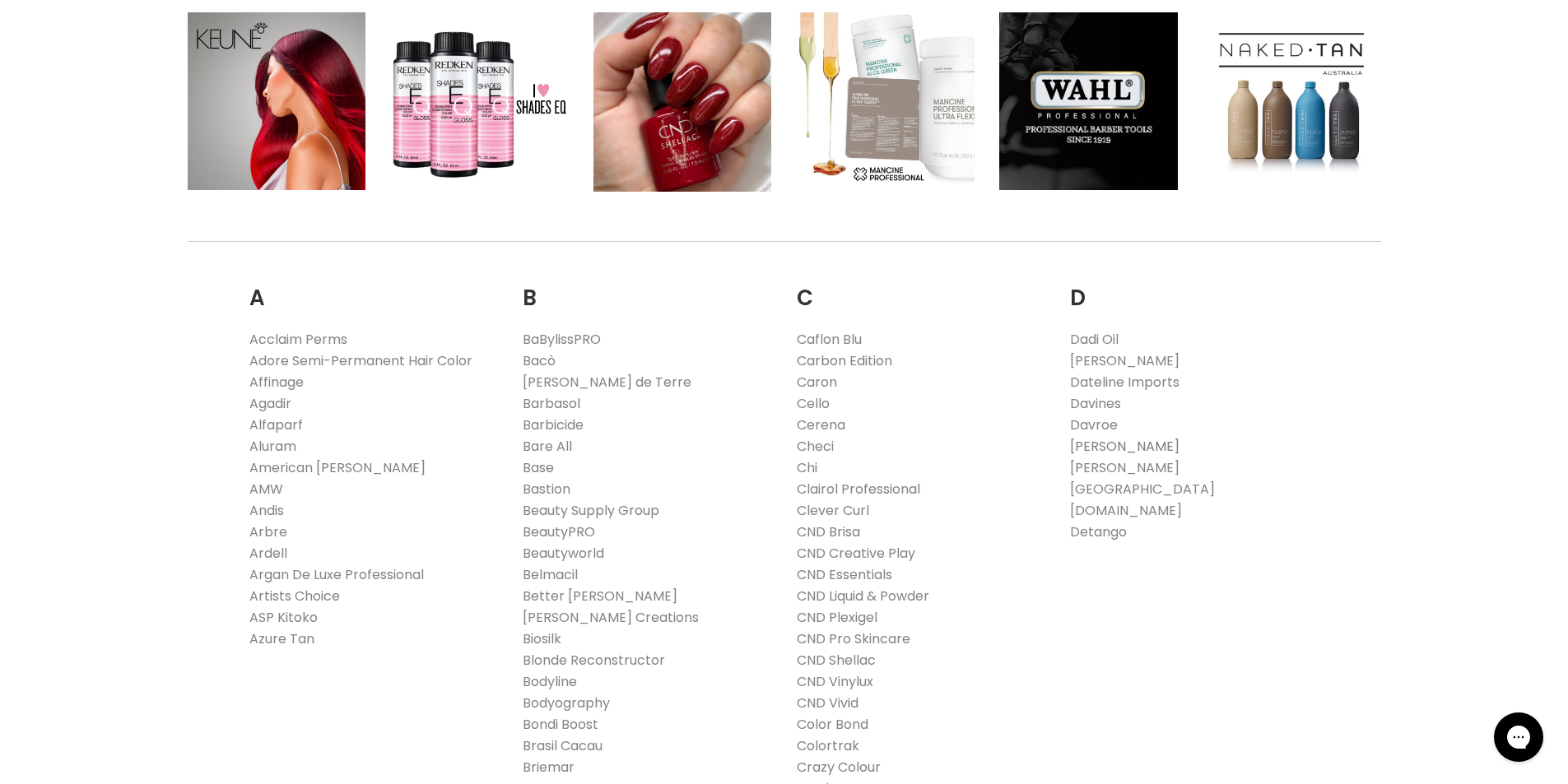
click at [1097, 440] on link "[PERSON_NAME]" at bounding box center [1125, 445] width 110 height 19
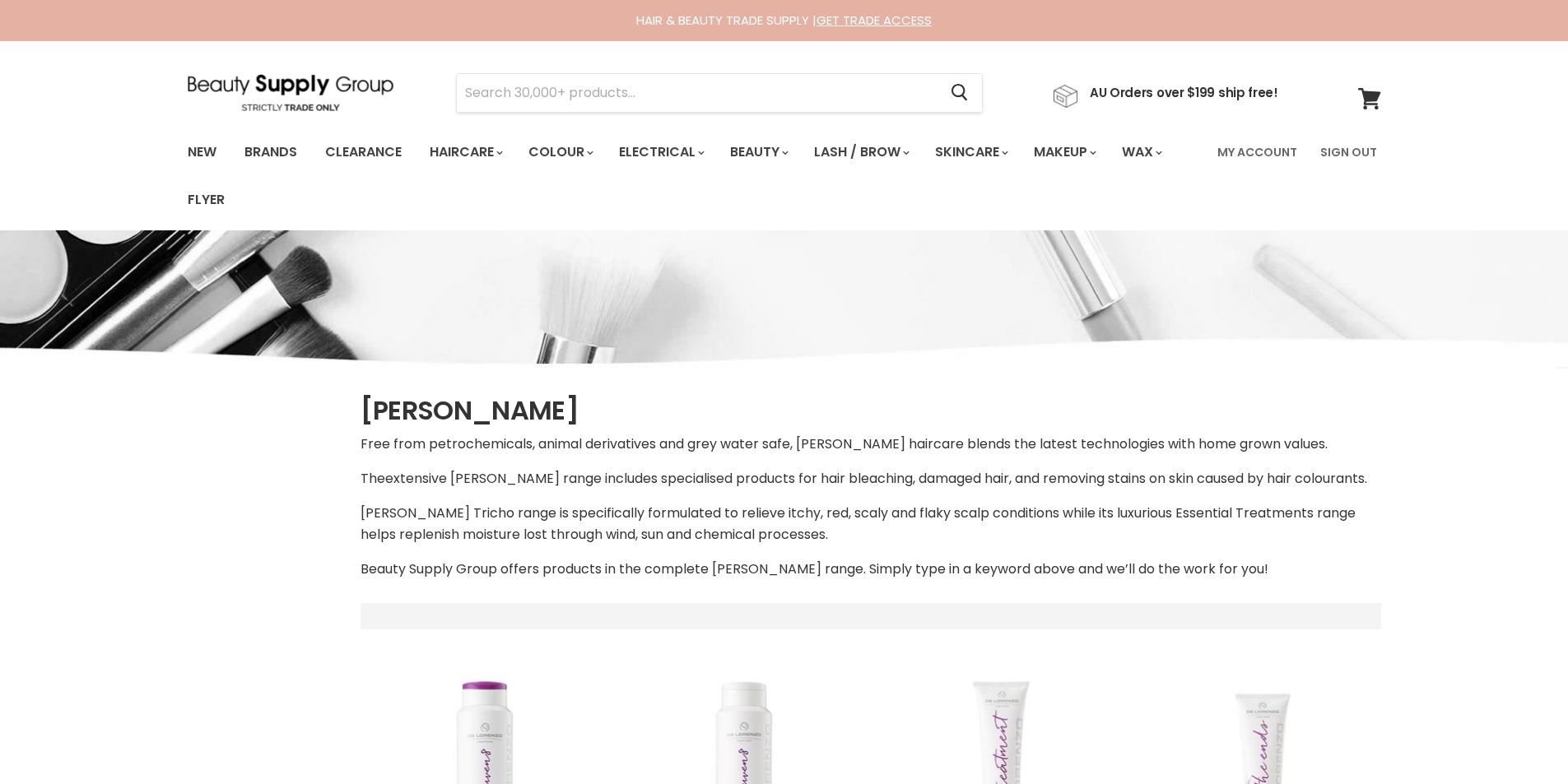
select select "manual"
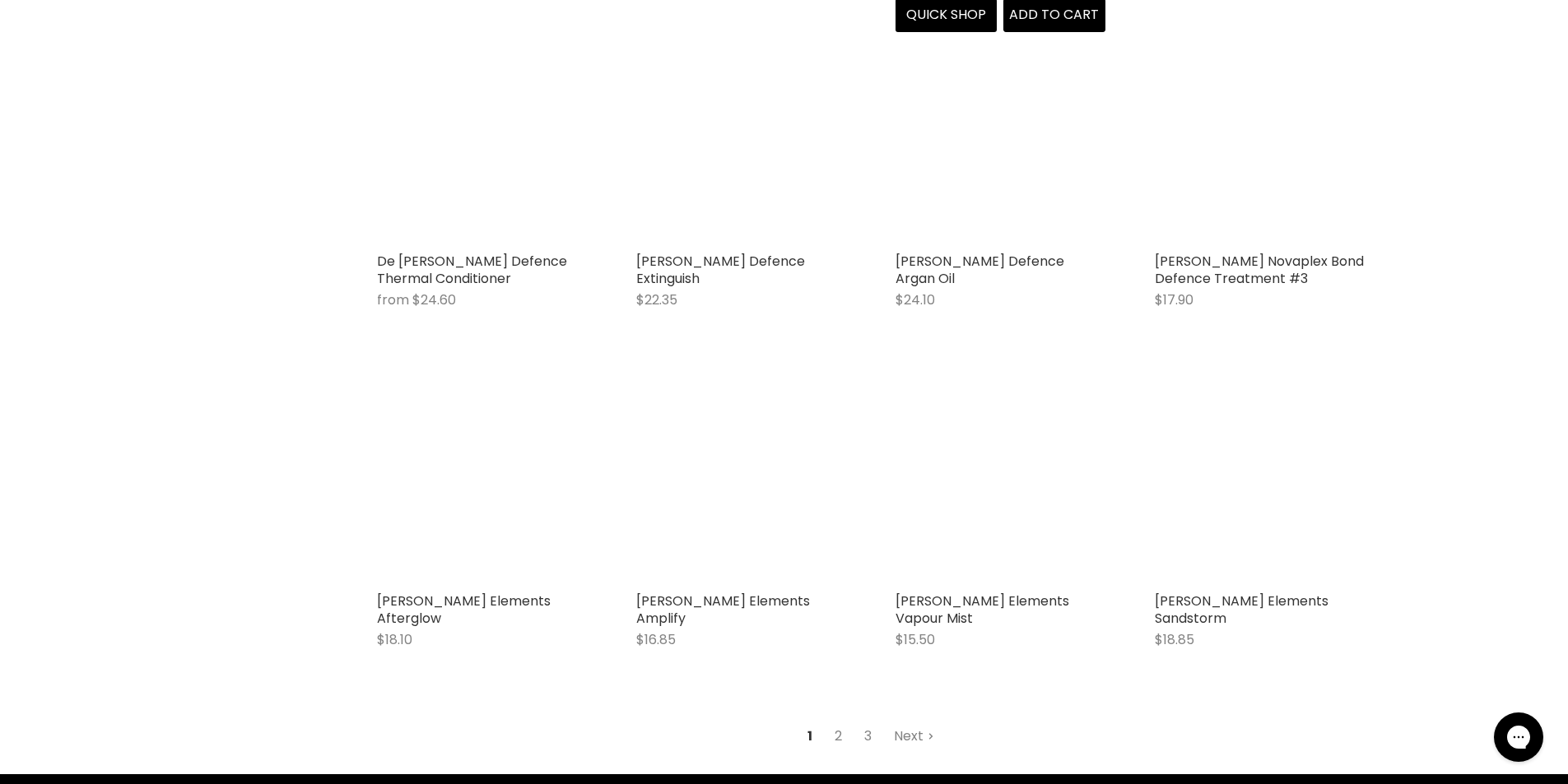
scroll to position [4442, 0]
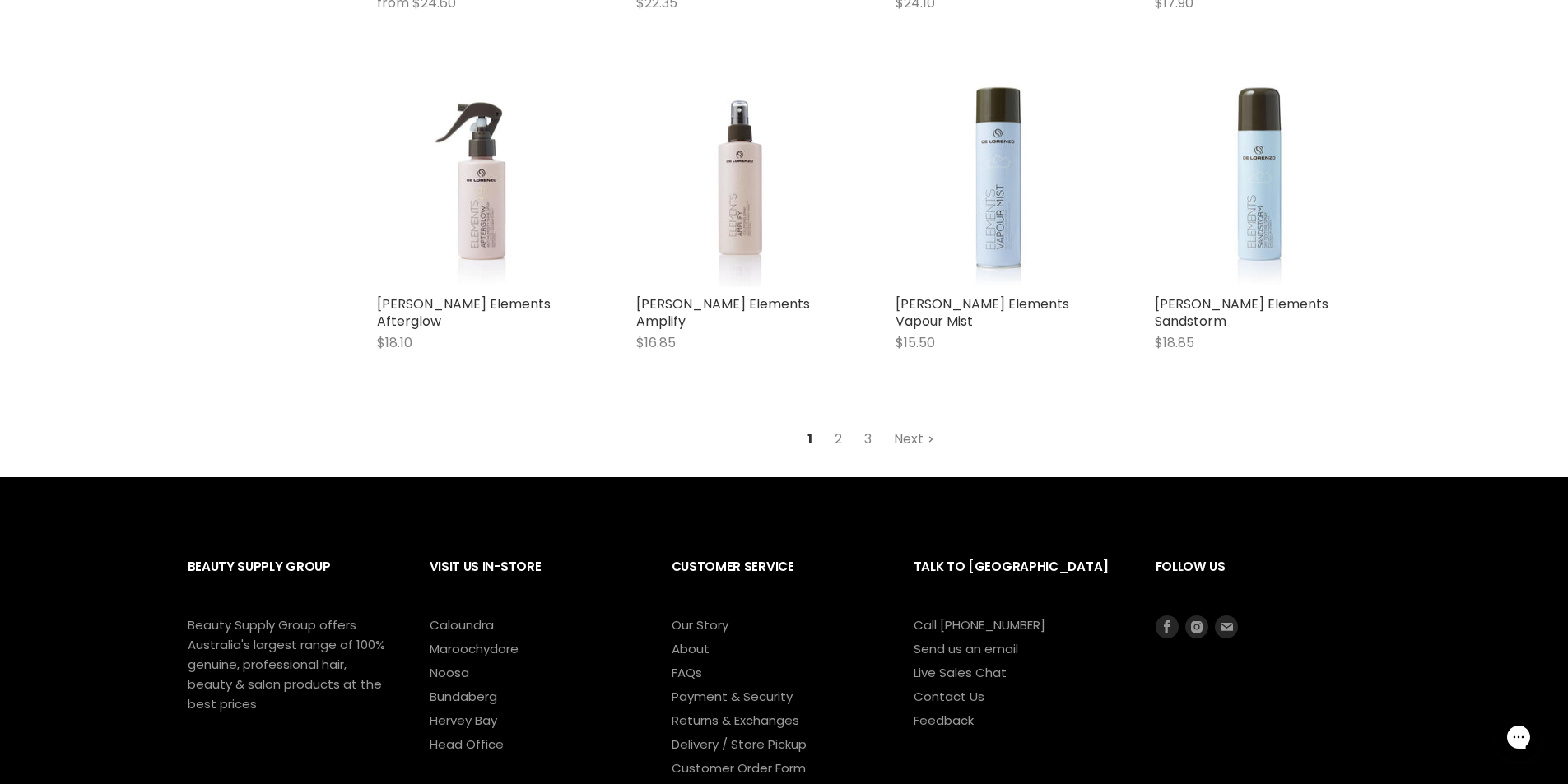
click at [910, 446] on link "Next" at bounding box center [915, 439] width 59 height 29
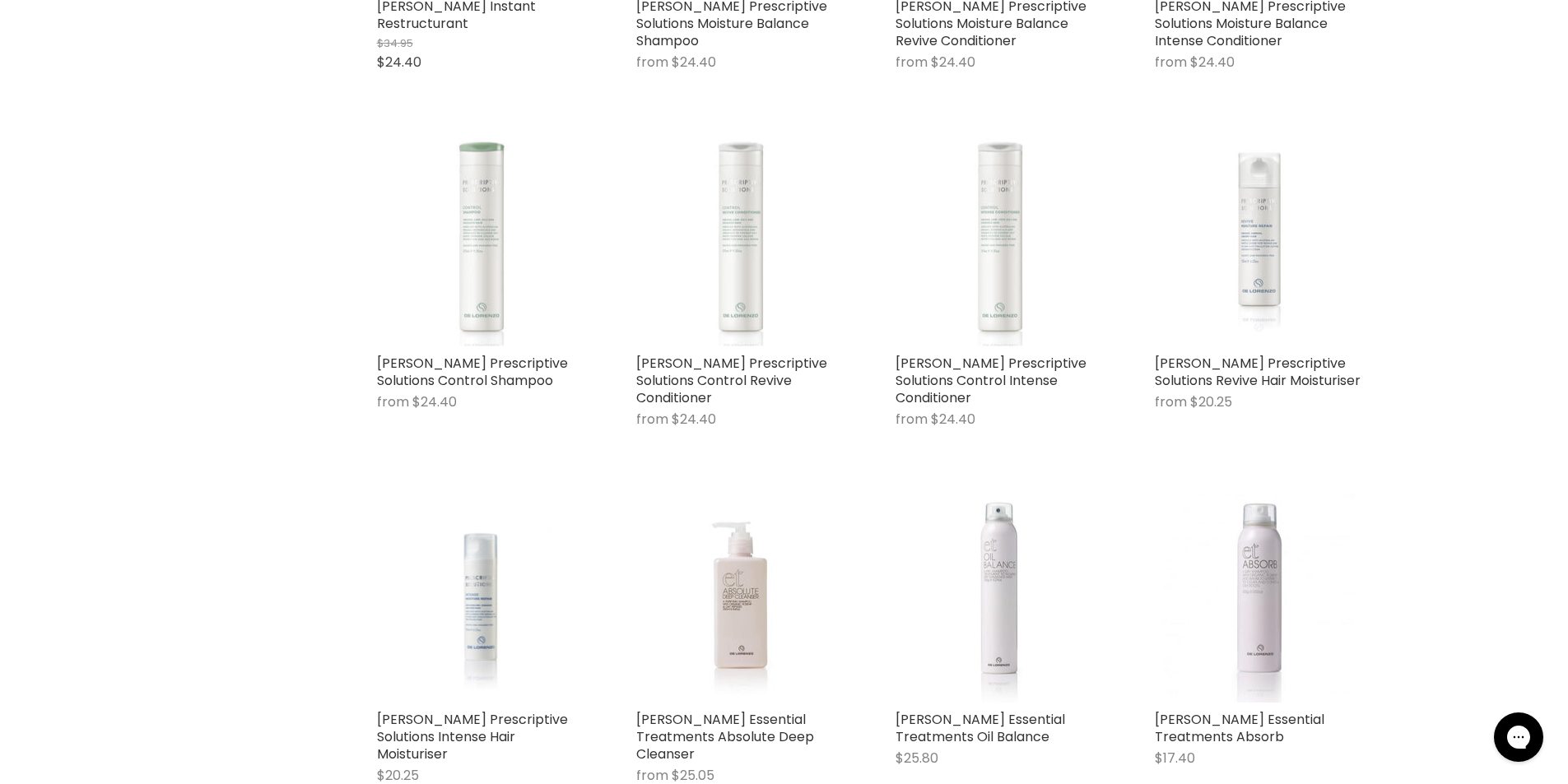
select select "manual"
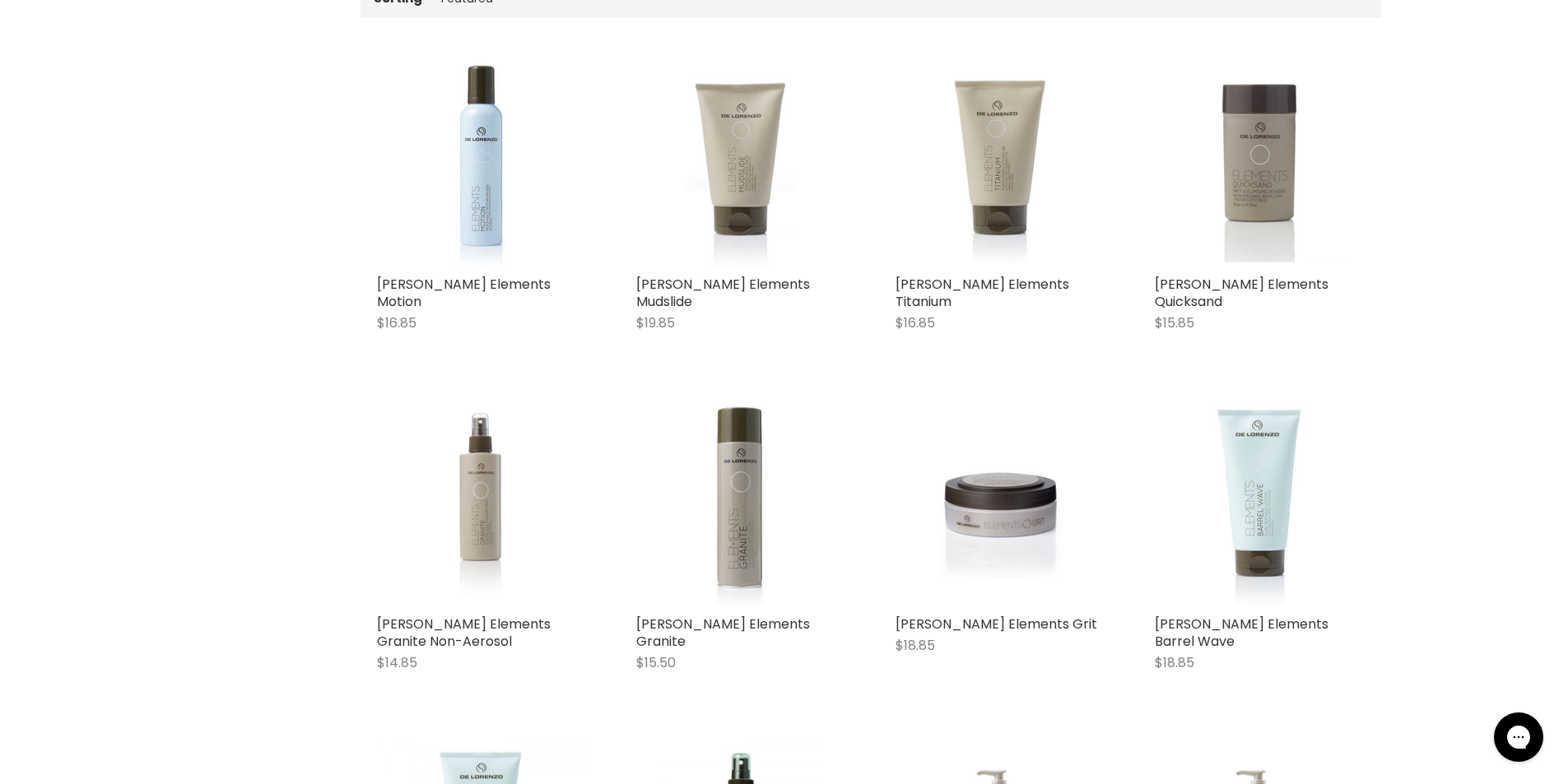
scroll to position [49, 0]
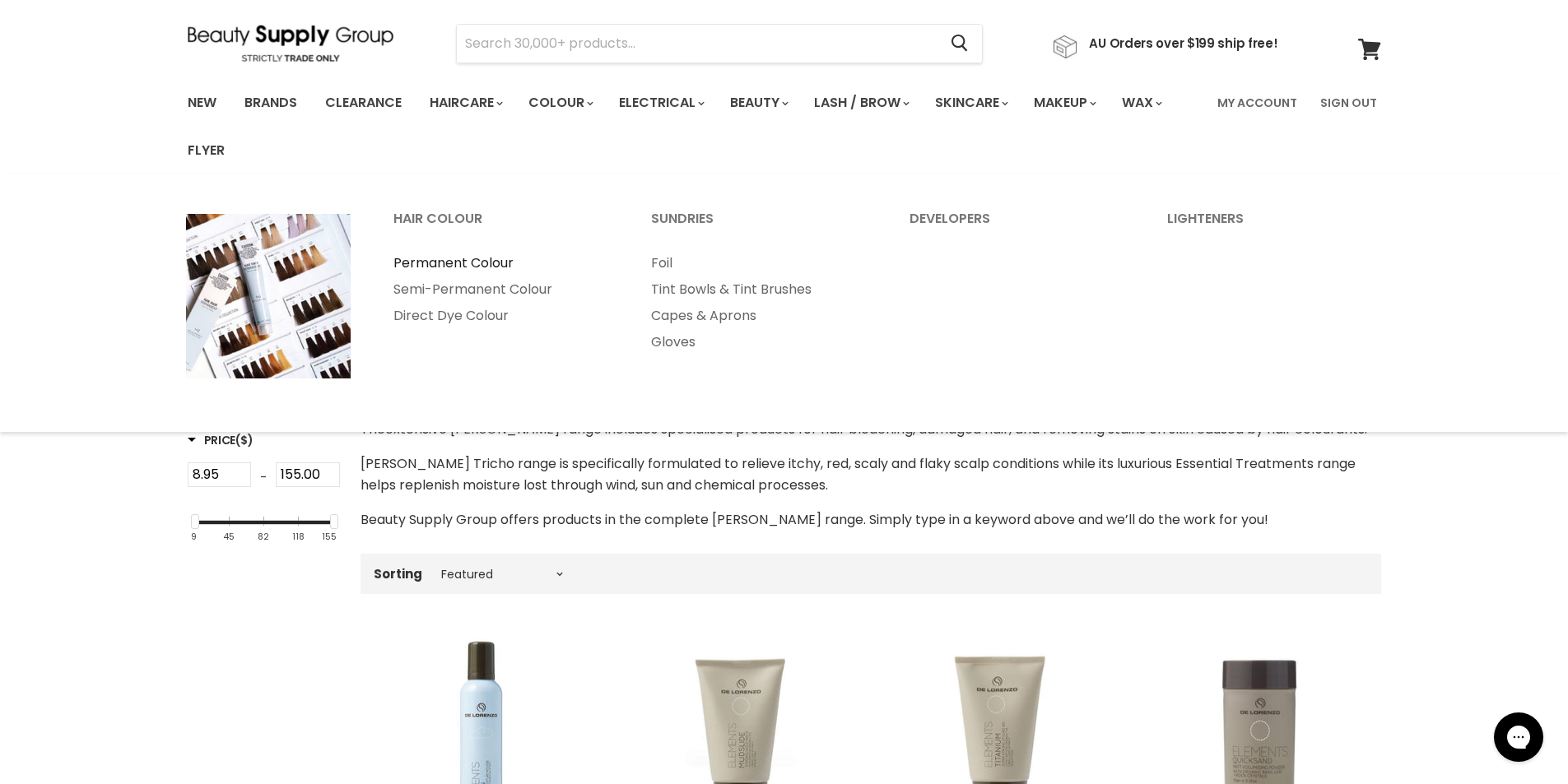
click at [451, 262] on link "Permanent Colour" at bounding box center [500, 263] width 256 height 26
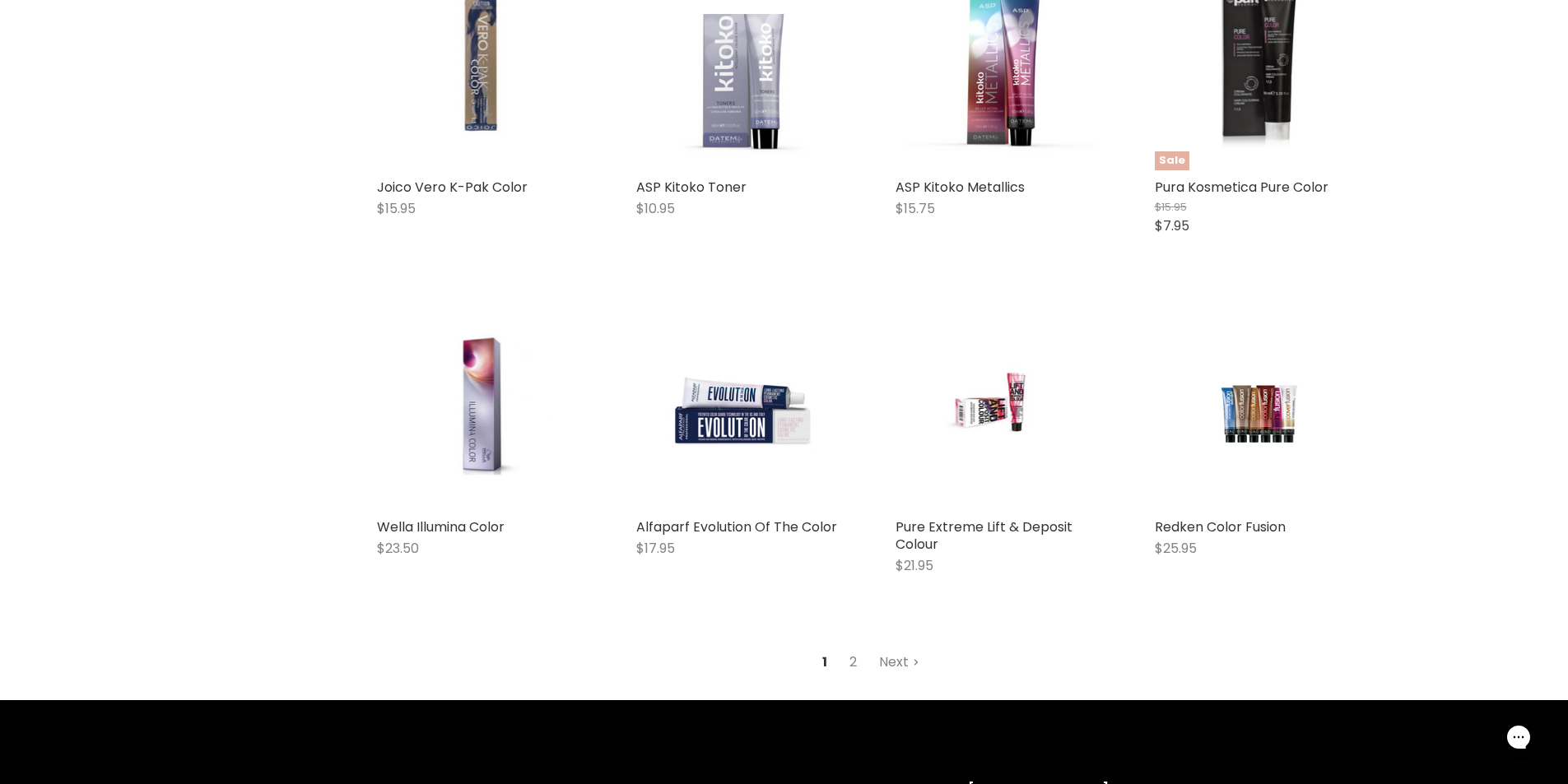
scroll to position [4195, 0]
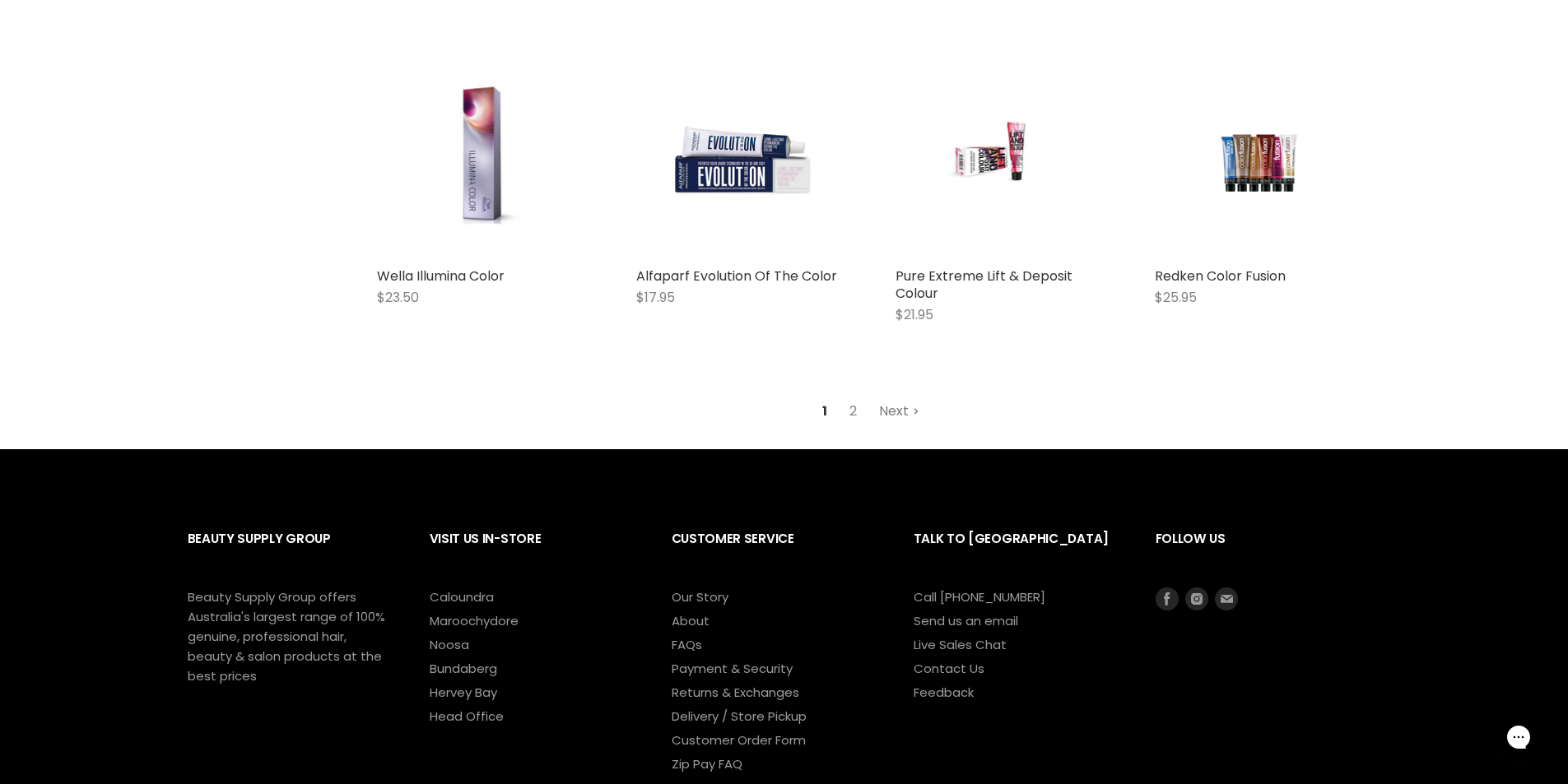
click at [902, 409] on link "Next" at bounding box center [899, 411] width 59 height 29
